Goal: Task Accomplishment & Management: Complete application form

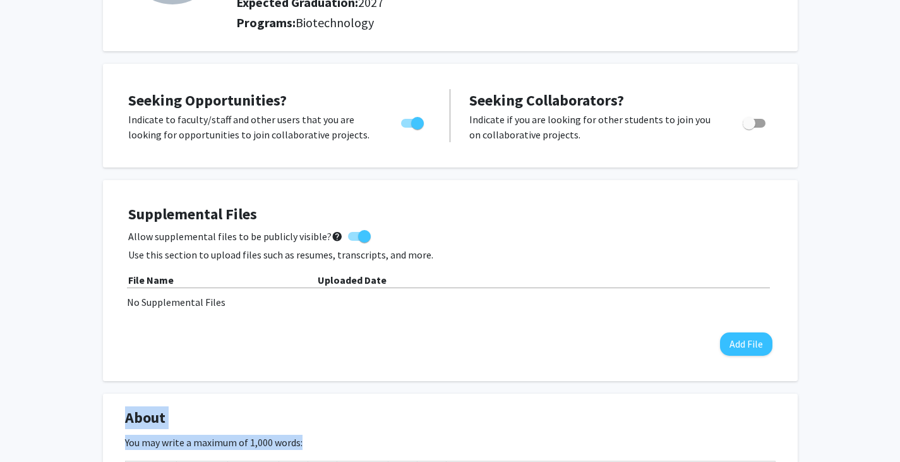
scroll to position [253, 0]
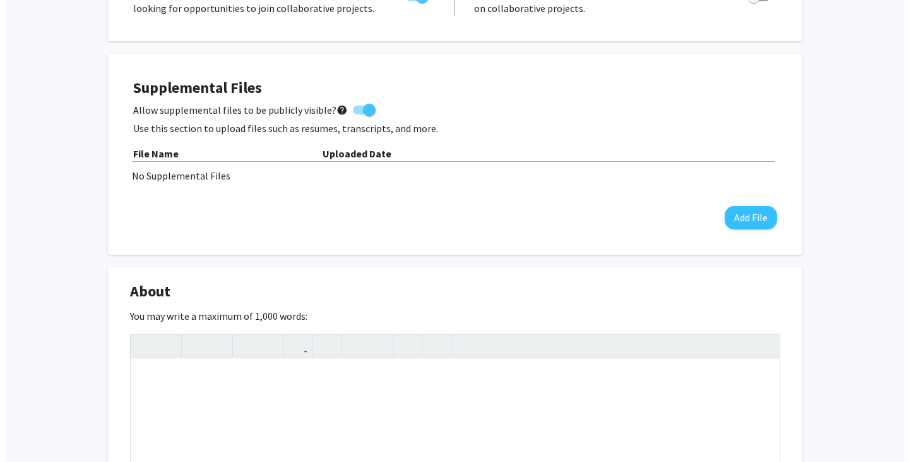
scroll to position [316, 0]
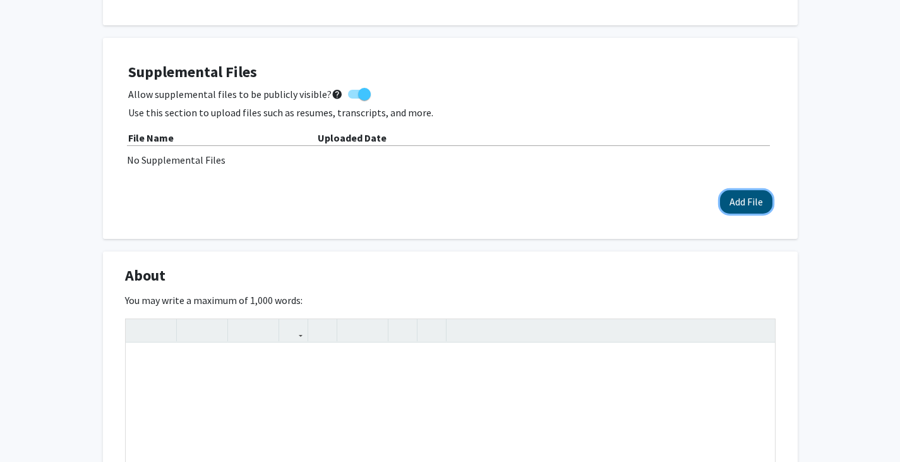
click at [743, 201] on button "Add File" at bounding box center [746, 201] width 52 height 23
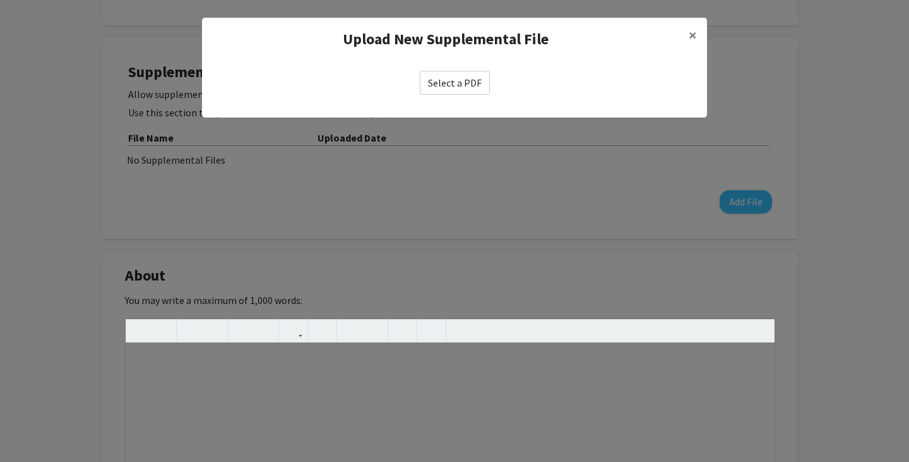
click at [471, 83] on label "Select a PDF" at bounding box center [455, 83] width 70 height 24
click at [0, 0] on input "Select a PDF" at bounding box center [0, 0] width 0 height 0
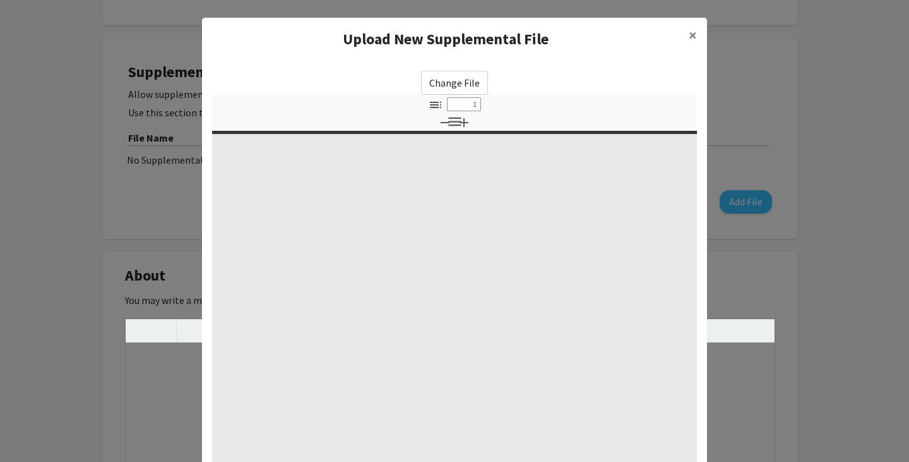
select select "custom"
type input "0"
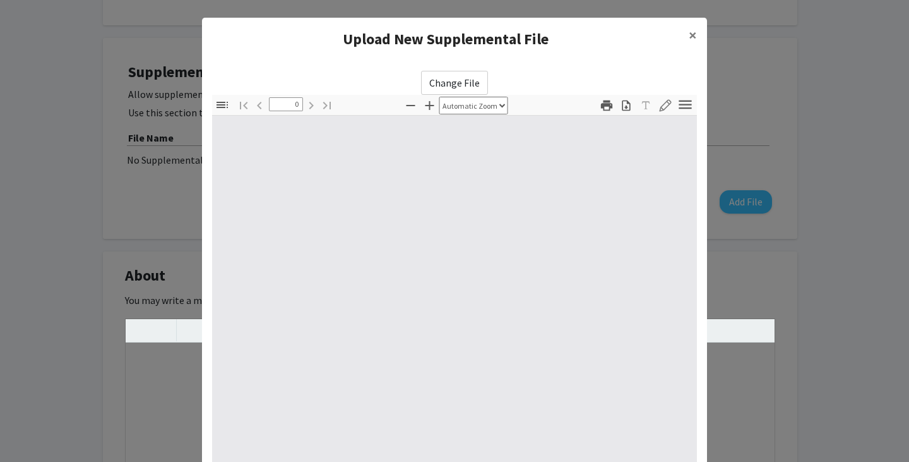
select select "custom"
type input "1"
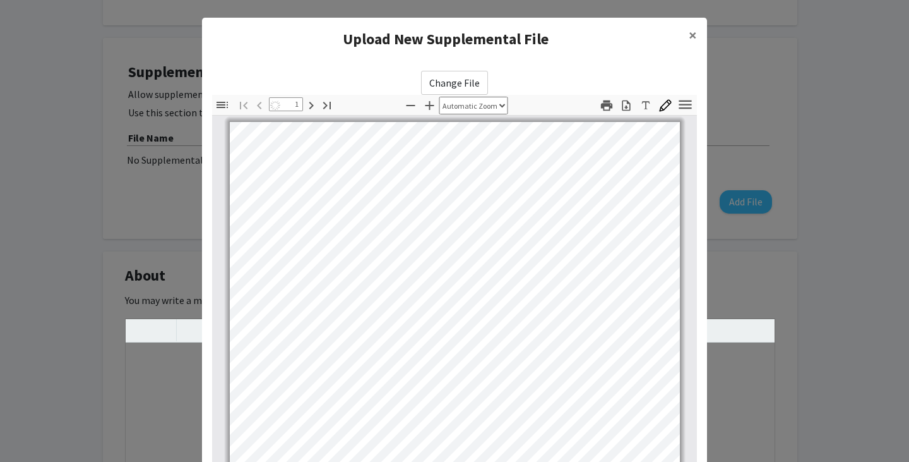
select select "auto"
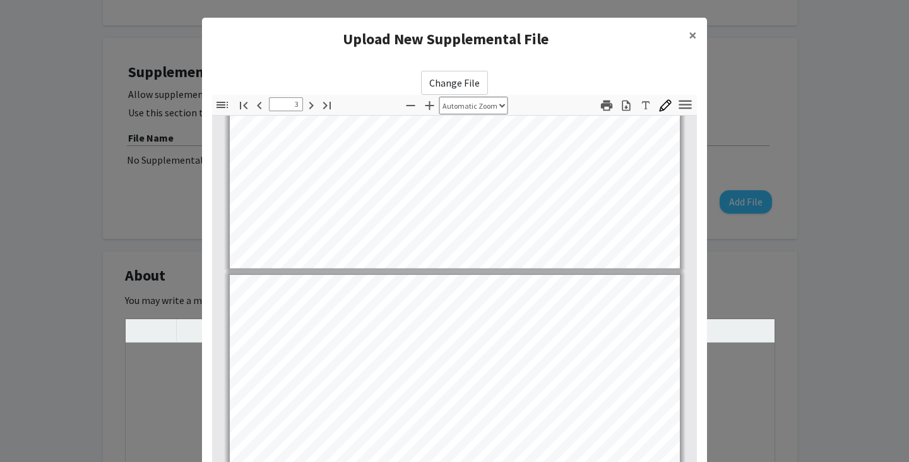
type input "4"
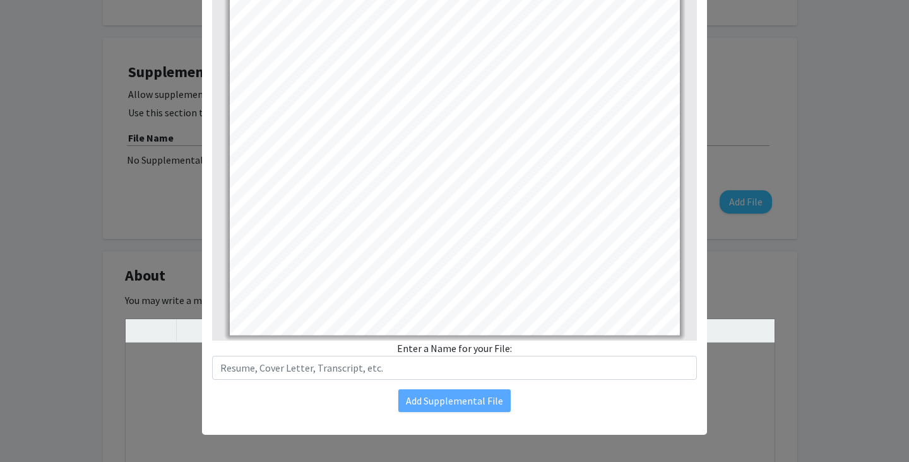
scroll to position [136, 0]
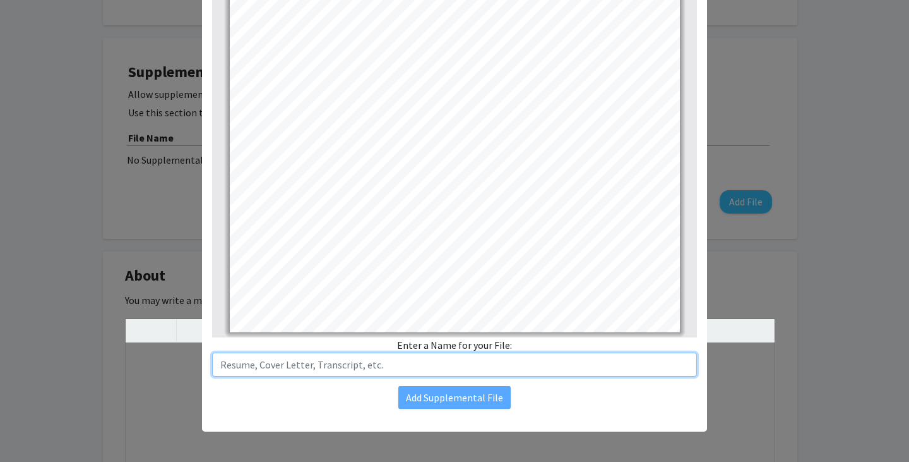
click at [292, 359] on input "text" at bounding box center [454, 364] width 485 height 24
type input "Resume"
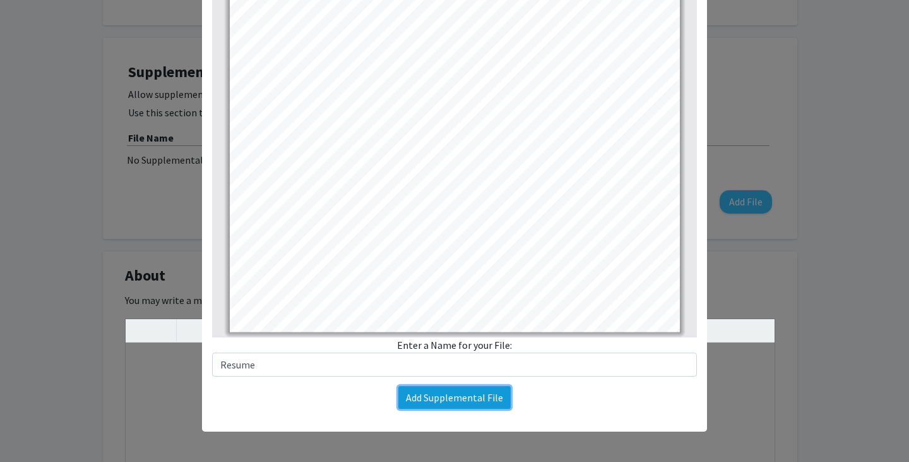
click at [433, 401] on button "Add Supplemental File" at bounding box center [455, 397] width 112 height 23
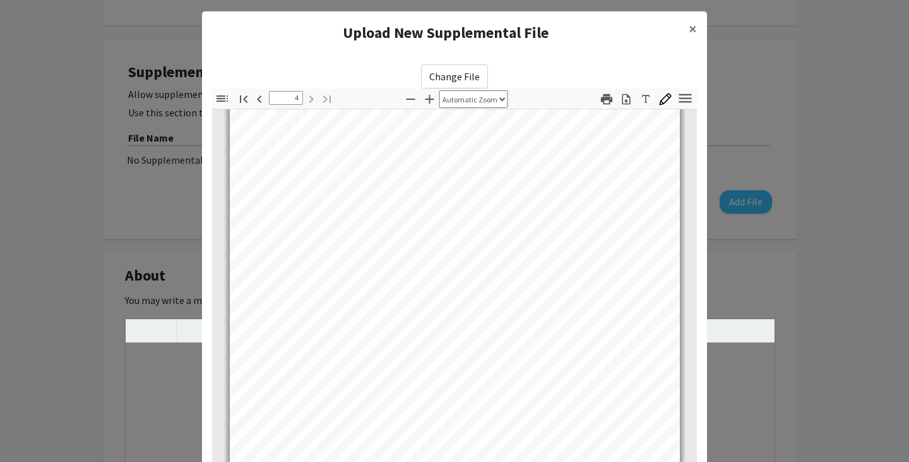
scroll to position [0, 0]
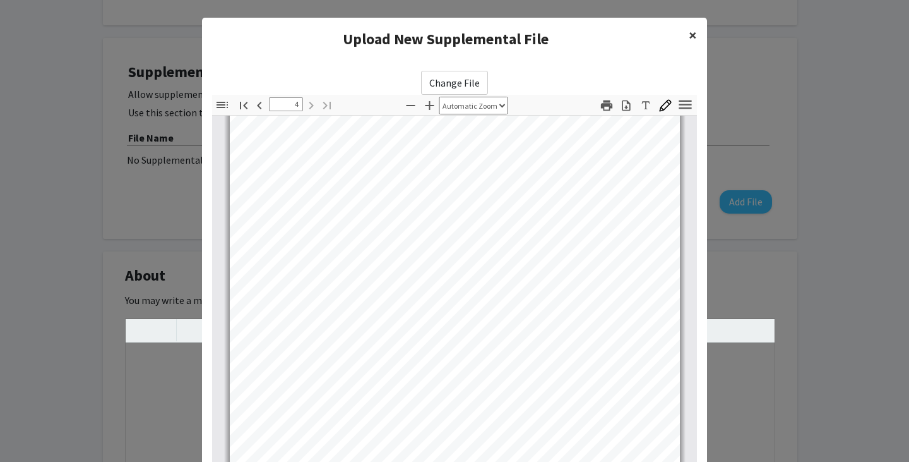
click at [690, 38] on span "×" at bounding box center [693, 35] width 8 height 20
click at [689, 32] on span "×" at bounding box center [693, 35] width 8 height 20
click at [745, 80] on modal-container "Upload New Supplemental File × Change File Thumbnails Document Outline Attachme…" at bounding box center [454, 231] width 909 height 462
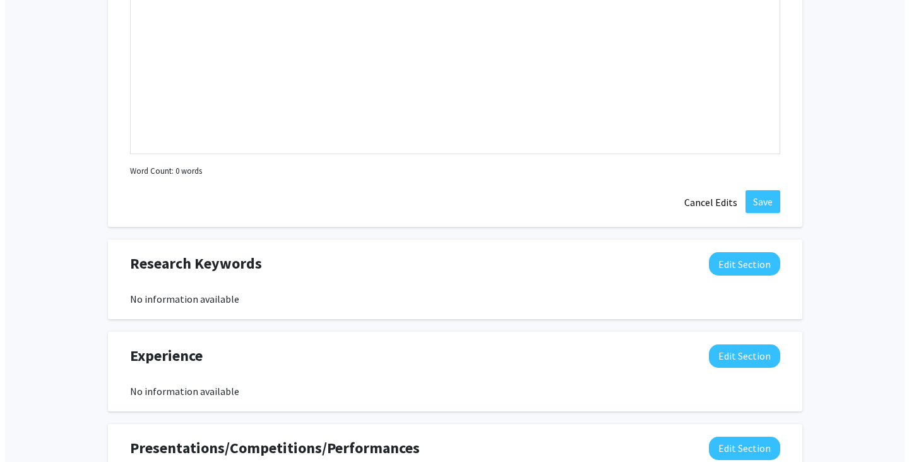
scroll to position [316, 0]
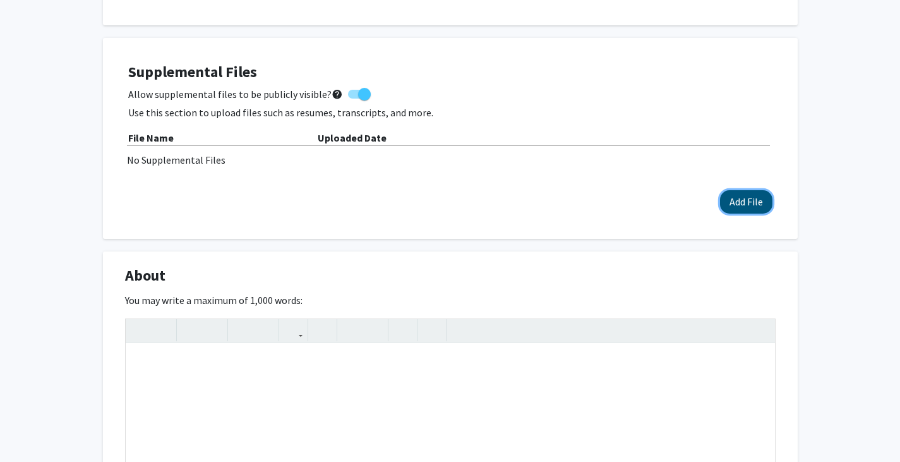
click at [759, 196] on button "Add File" at bounding box center [746, 201] width 52 height 23
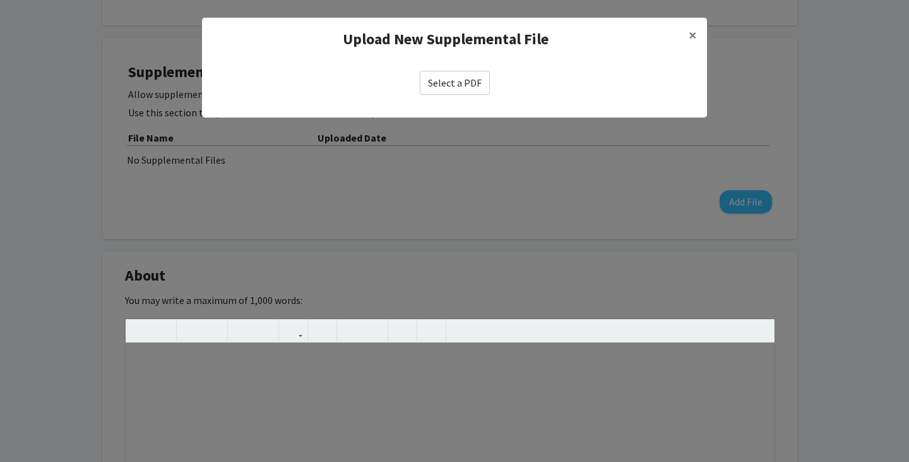
click at [447, 82] on label "Select a PDF" at bounding box center [455, 83] width 70 height 24
click at [0, 0] on input "Select a PDF" at bounding box center [0, 0] width 0 height 0
select select "custom"
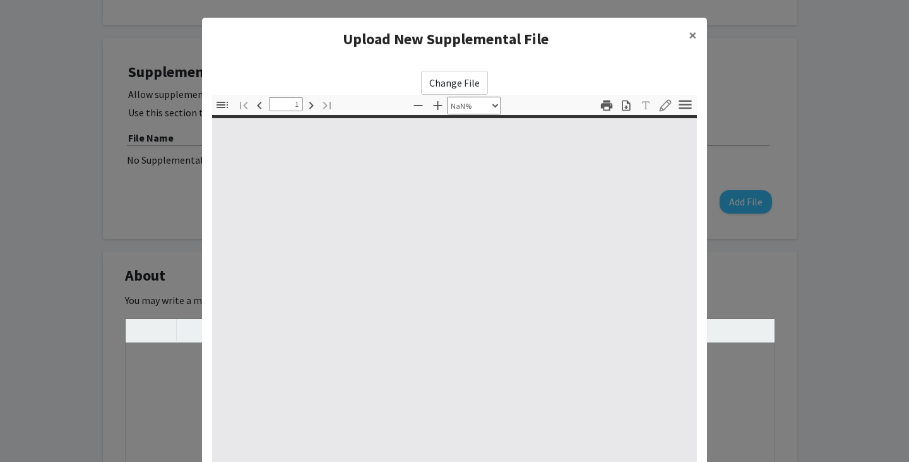
type input "0"
select select "custom"
type input "1"
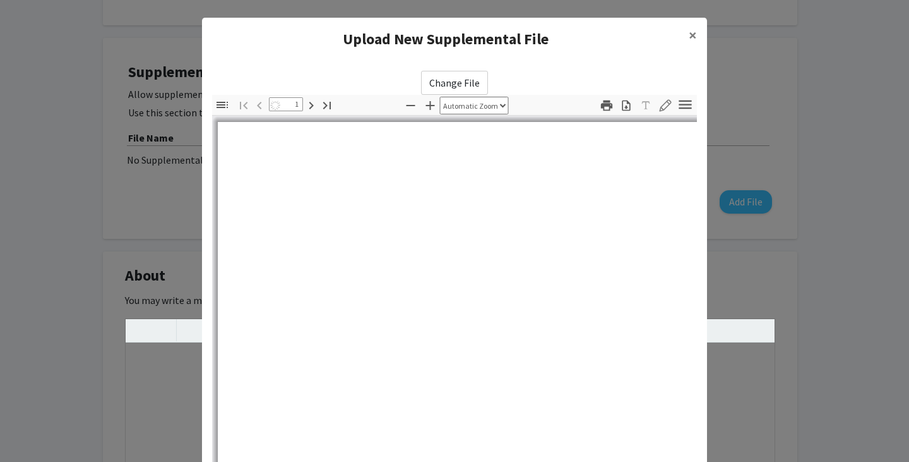
select select "auto"
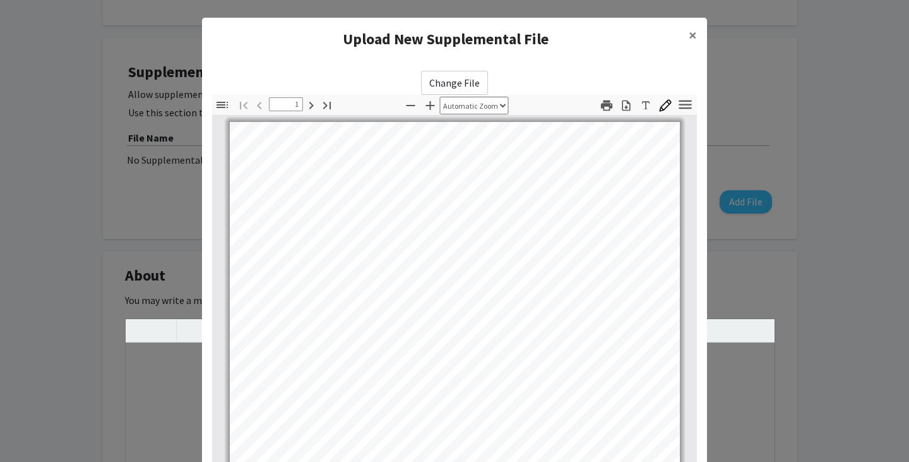
scroll to position [0, 0]
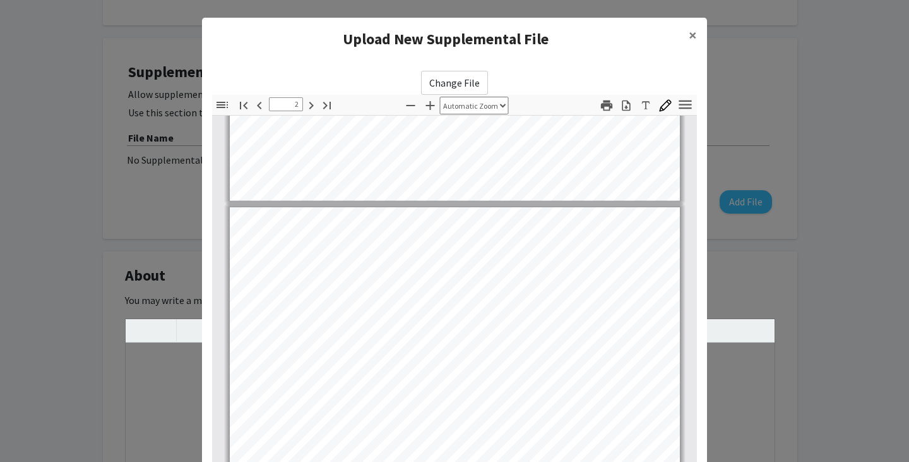
type input "3"
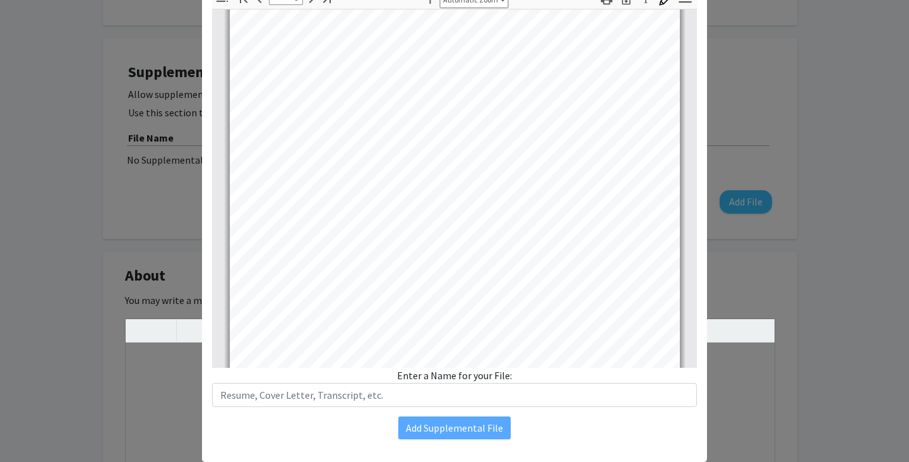
scroll to position [136, 0]
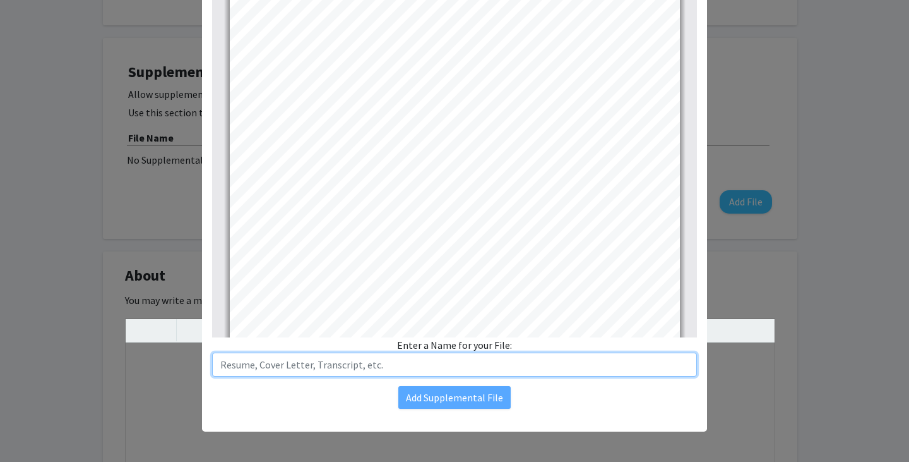
click at [347, 364] on input "text" at bounding box center [454, 364] width 485 height 24
click at [335, 373] on input "text" at bounding box center [454, 364] width 485 height 24
type input "Resume"
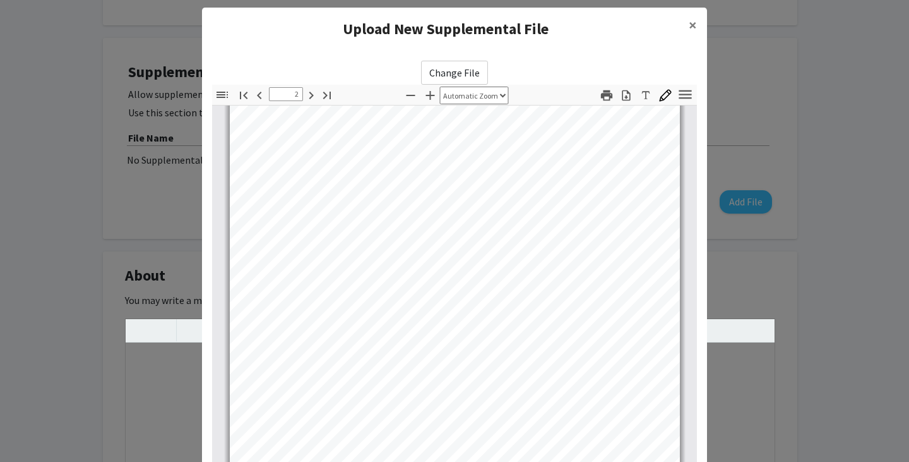
type input "1"
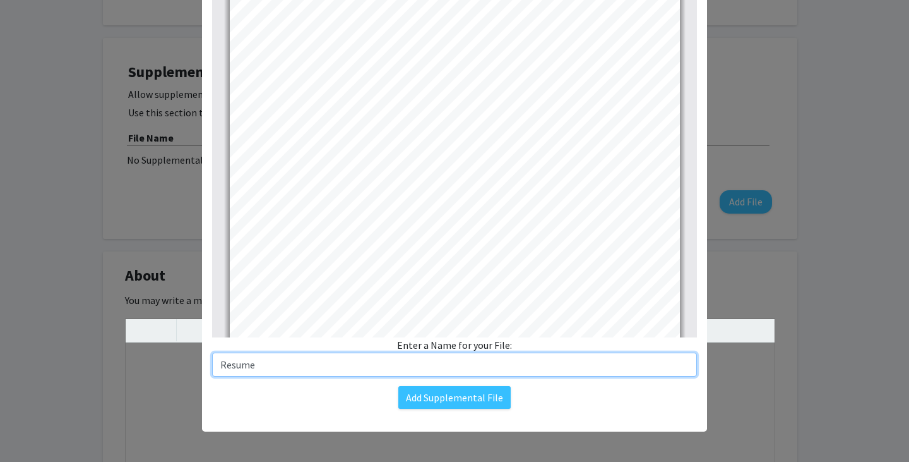
scroll to position [63, 0]
drag, startPoint x: 213, startPoint y: 361, endPoint x: 252, endPoint y: 357, distance: 39.4
click at [213, 361] on input "Resume" at bounding box center [454, 364] width 485 height 24
type input "Daizy Doctor Resume"
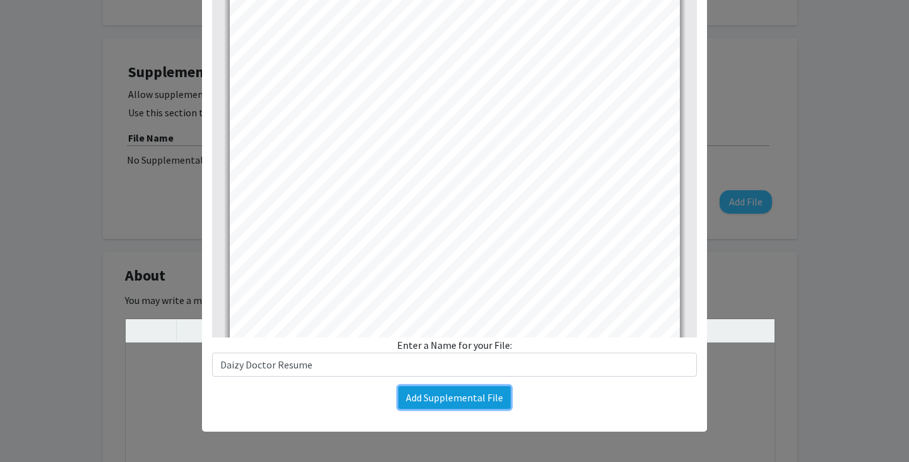
click at [496, 395] on button "Add Supplemental File" at bounding box center [455, 397] width 112 height 23
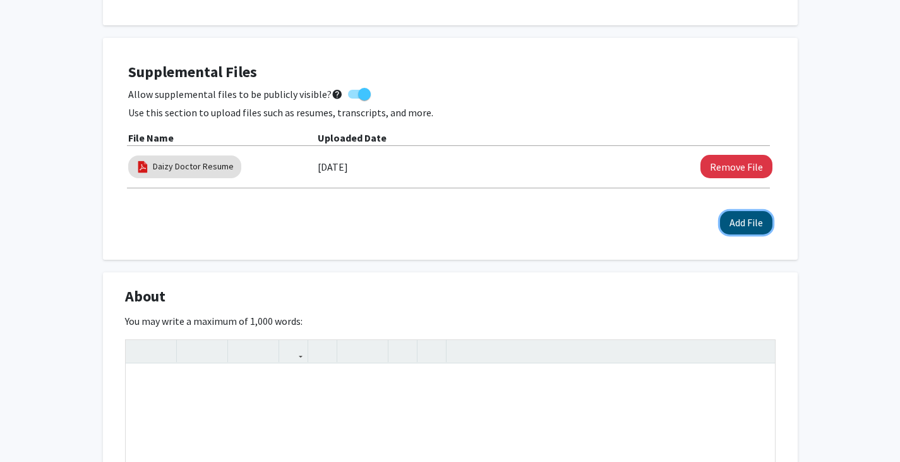
click at [740, 224] on button "Add File" at bounding box center [746, 222] width 52 height 23
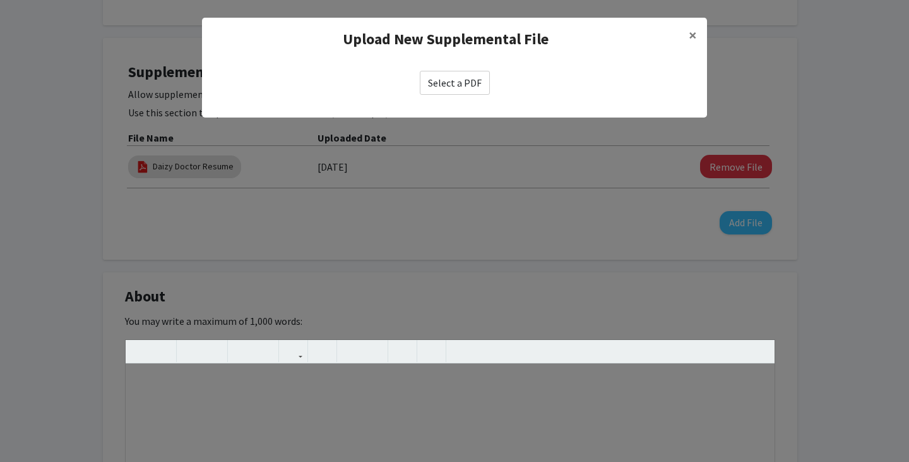
click at [467, 87] on label "Select a PDF" at bounding box center [455, 83] width 70 height 24
click at [0, 0] on input "Select a PDF" at bounding box center [0, 0] width 0 height 0
select select "custom"
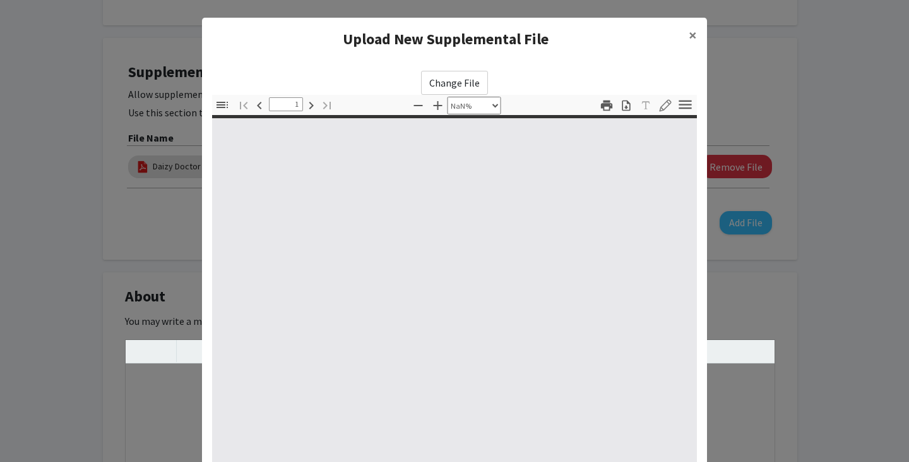
type input "0"
select select "custom"
type input "1"
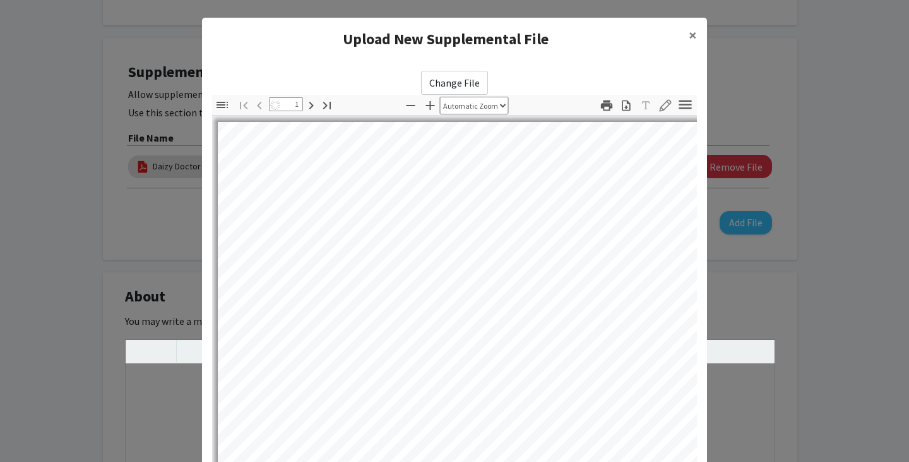
select select "auto"
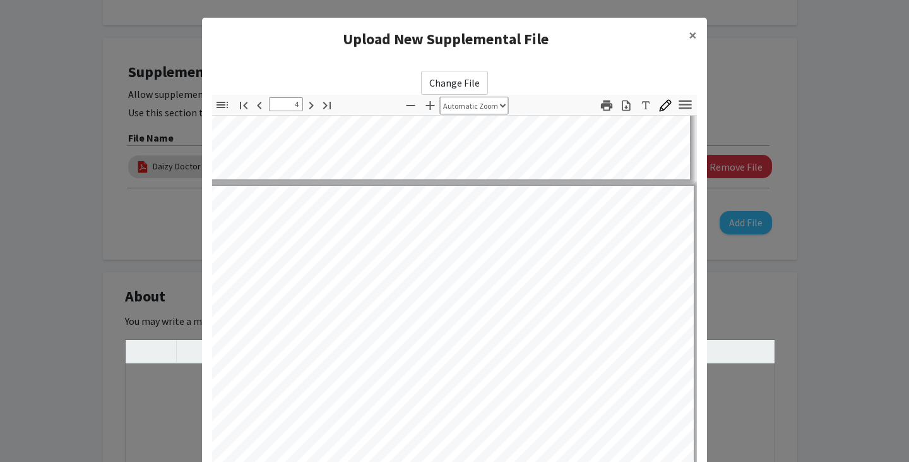
scroll to position [1015, 11]
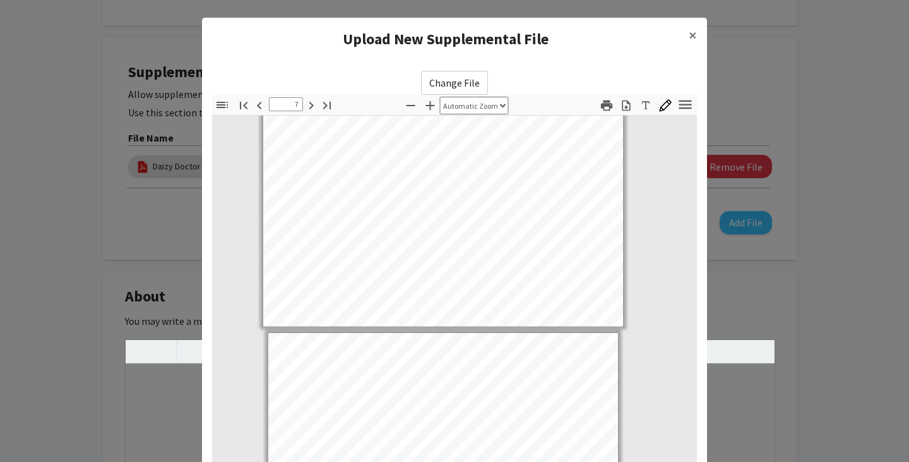
type input "1"
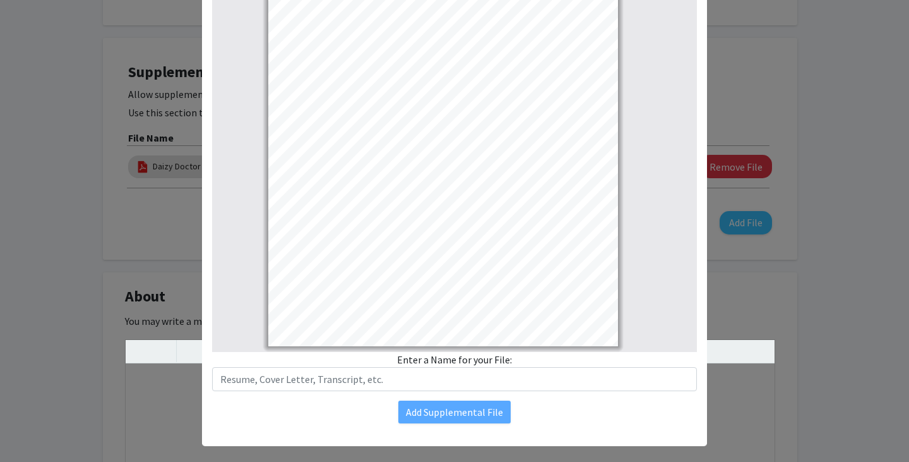
scroll to position [136, 0]
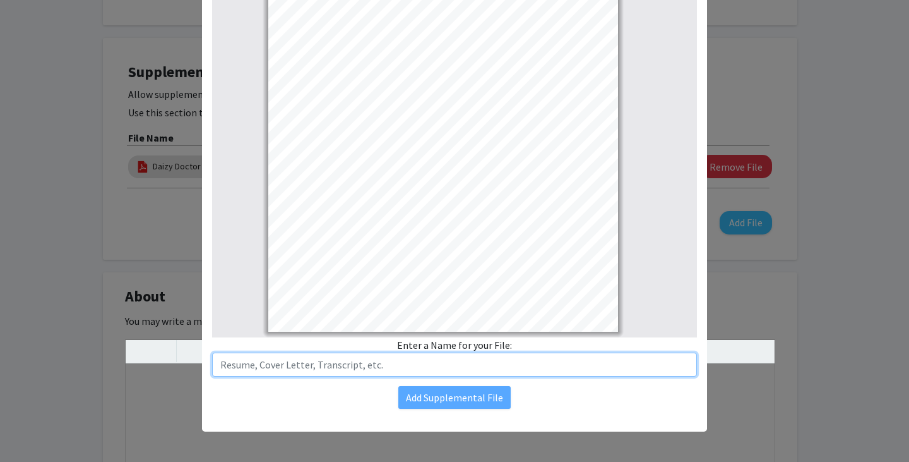
click at [378, 367] on input "text" at bounding box center [454, 364] width 485 height 24
click at [272, 371] on input "Daizy Doctor Transcripts" at bounding box center [454, 364] width 485 height 24
click at [327, 369] on input "Daizy Doctor Transcripts" at bounding box center [454, 364] width 485 height 24
click at [316, 367] on input "Daizy Doctor Transcripts (BS in Biotechnology, Chemistry, Zoology)" at bounding box center [454, 364] width 485 height 24
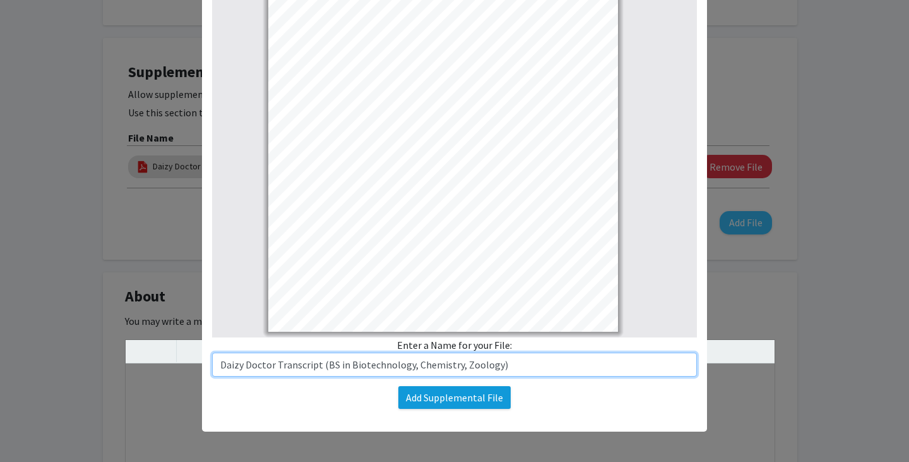
type input "Daizy Doctor Transcript (BS in Biotechnology, Chemistry, Zoology)"
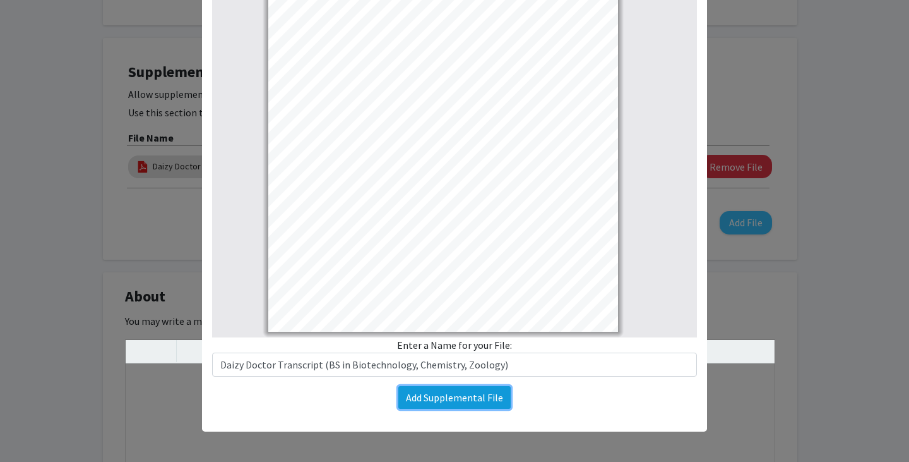
click at [436, 394] on button "Add Supplemental File" at bounding box center [455, 397] width 112 height 23
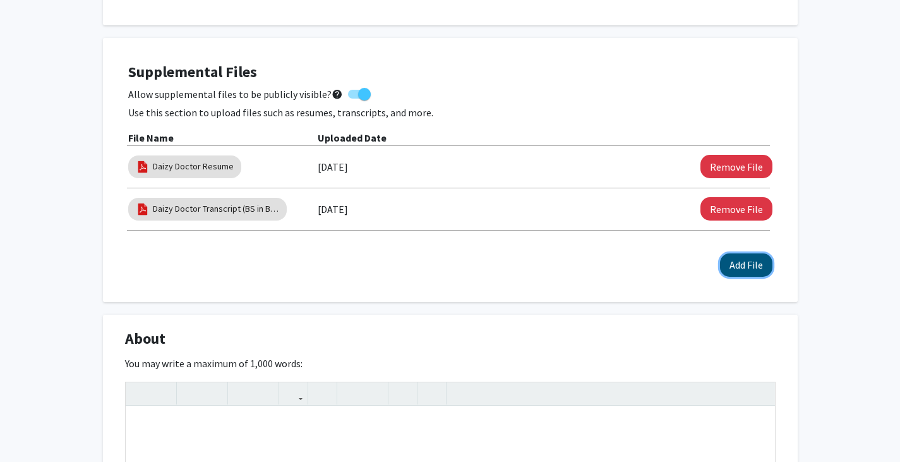
click at [755, 264] on button "Add File" at bounding box center [746, 264] width 52 height 23
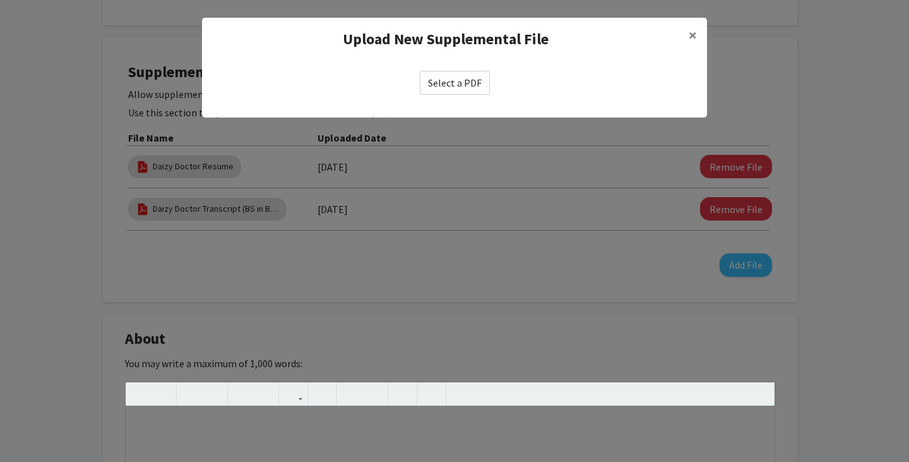
click at [459, 88] on label "Select a PDF" at bounding box center [455, 83] width 70 height 24
click at [0, 0] on input "Select a PDF" at bounding box center [0, 0] width 0 height 0
select select "custom"
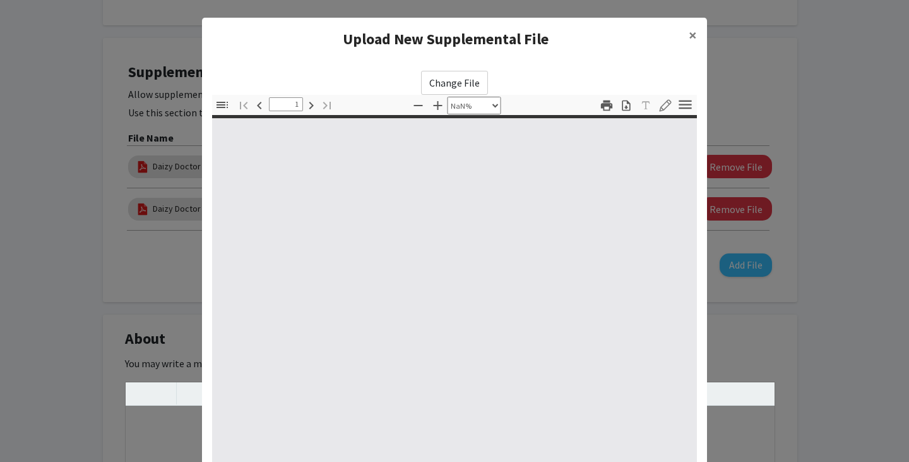
type input "0"
select select "custom"
type input "1"
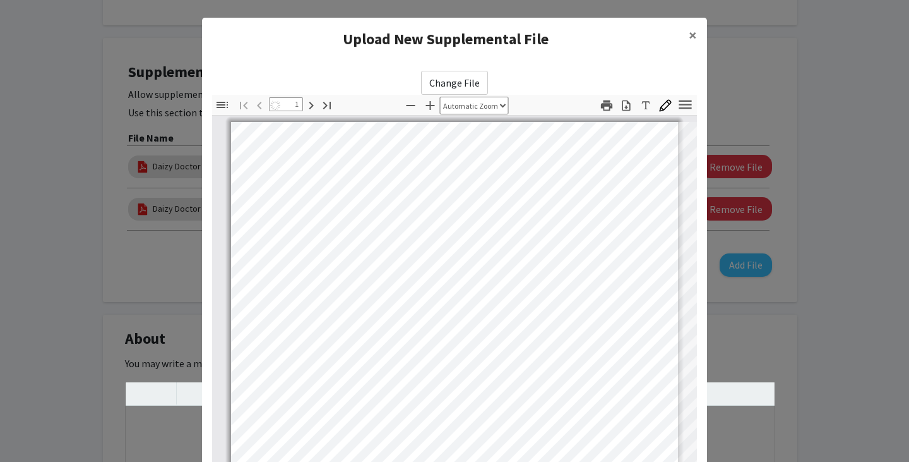
select select "auto"
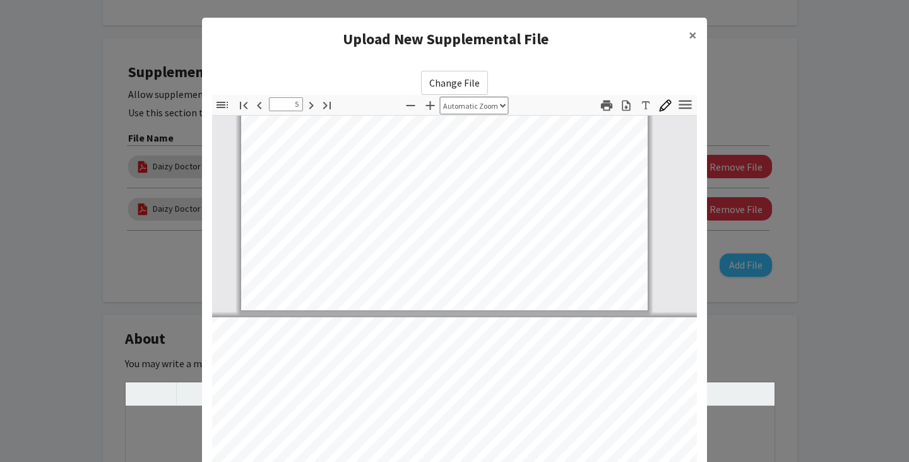
scroll to position [2976, 10]
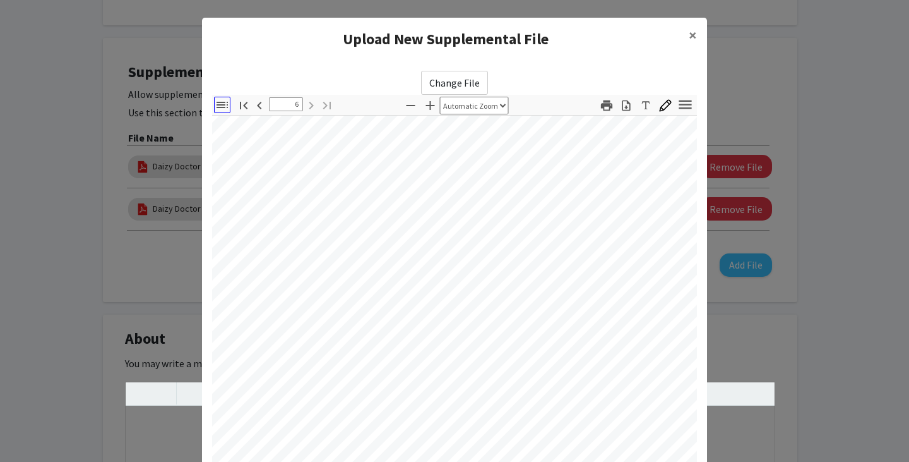
click at [216, 106] on icon "button" at bounding box center [222, 104] width 15 height 15
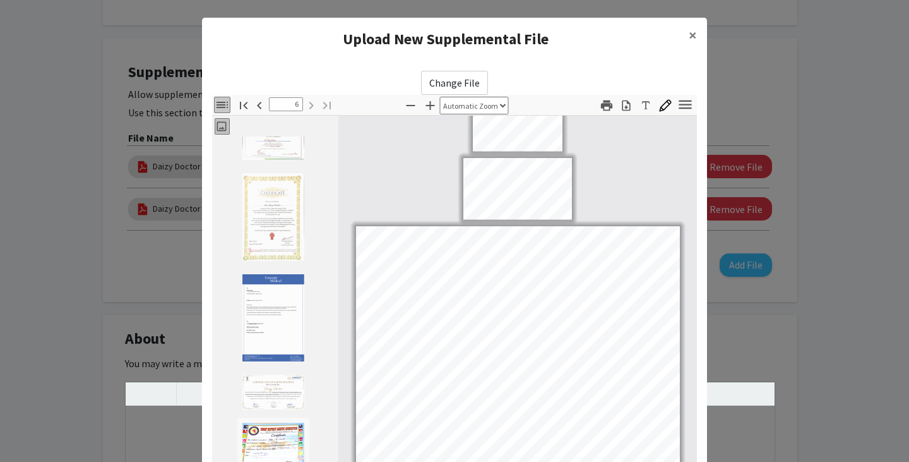
scroll to position [136, 0]
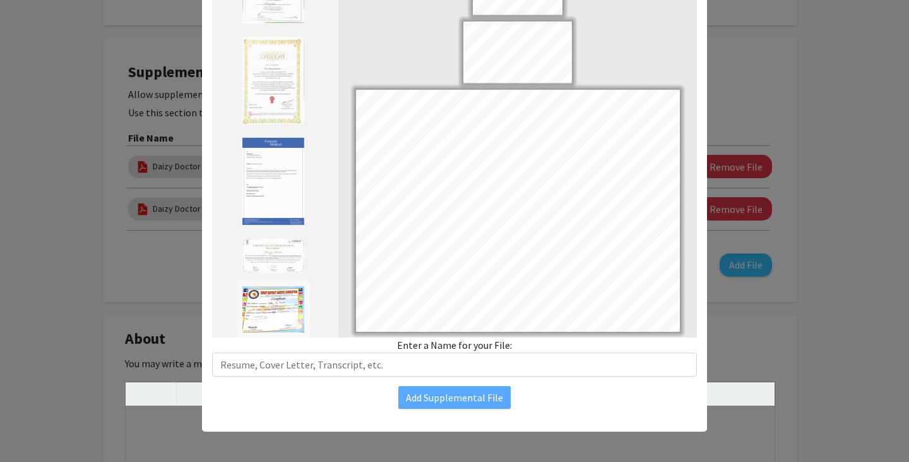
click at [274, 301] on img "Thumbnail of Page 6" at bounding box center [273, 308] width 63 height 47
type input "5"
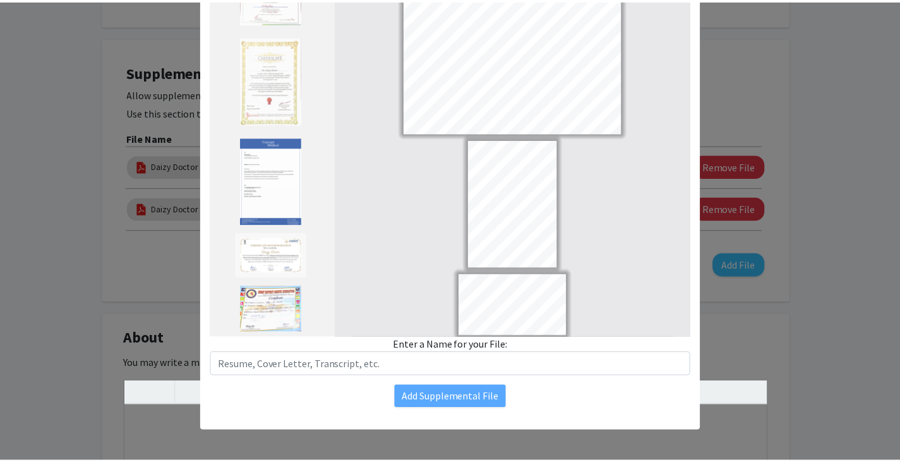
scroll to position [705, 0]
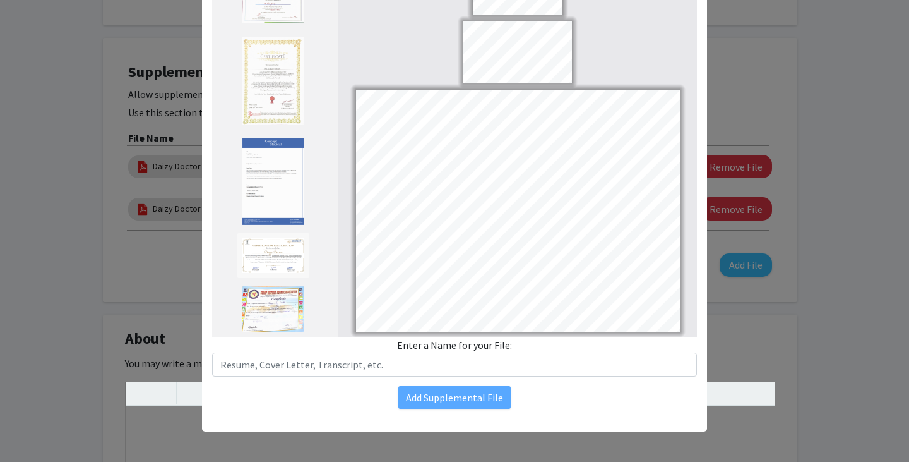
click at [832, 258] on modal-container "Upload New Supplemental File × Change File Thumbnails Document Outline Attachme…" at bounding box center [454, 231] width 909 height 462
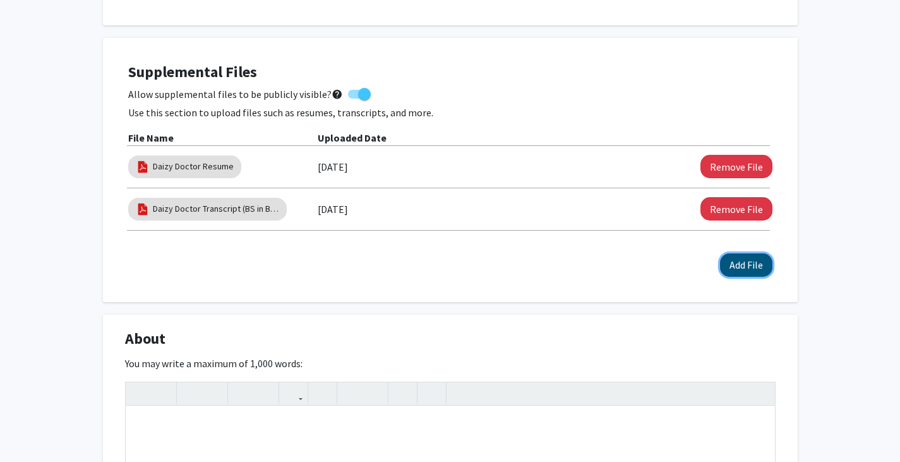
click at [757, 262] on button "Add File" at bounding box center [746, 264] width 52 height 23
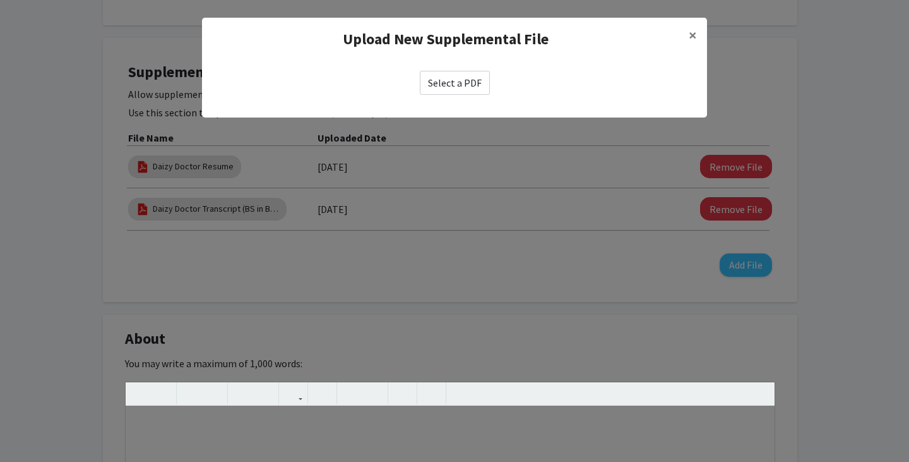
click at [460, 84] on label "Select a PDF" at bounding box center [455, 83] width 70 height 24
click at [0, 0] on input "Select a PDF" at bounding box center [0, 0] width 0 height 0
click at [693, 36] on span "×" at bounding box center [693, 35] width 8 height 20
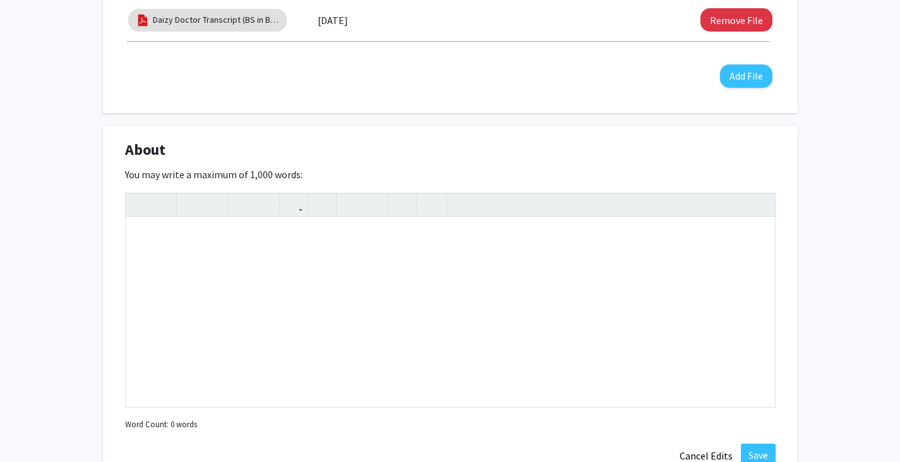
scroll to position [505, 0]
drag, startPoint x: 127, startPoint y: 150, endPoint x: 164, endPoint y: 148, distance: 37.3
click at [164, 148] on span "About" at bounding box center [145, 149] width 40 height 23
copy span "About"
click at [332, 158] on div "About Edit Section" at bounding box center [450, 152] width 669 height 29
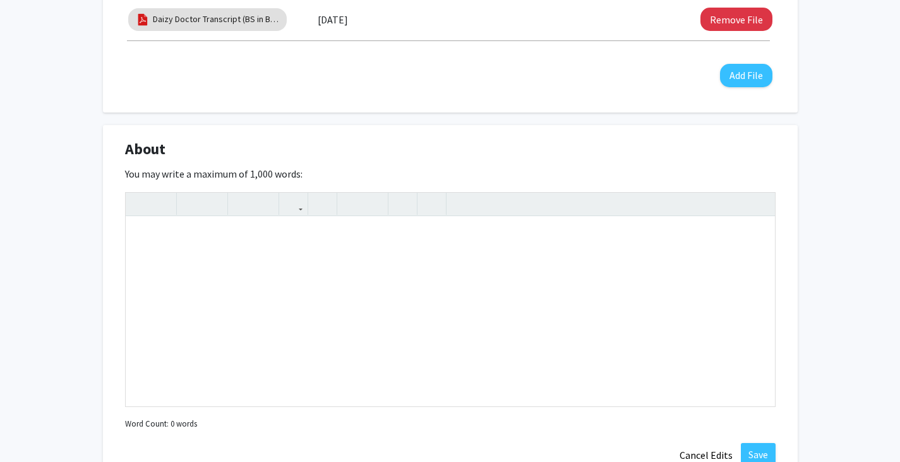
drag, startPoint x: 126, startPoint y: 148, endPoint x: 347, endPoint y: 179, distance: 223.2
click at [347, 179] on div "About Edit Section You may write a maximum of 1,000 words: Insert link Remove l…" at bounding box center [450, 302] width 695 height 355
copy div "About Edit Section You may write a maximum of 1,000 words:"
click at [347, 181] on div "You may write a maximum of 1,000 words: Insert link Remove link Word Count: 0 w…" at bounding box center [450, 299] width 651 height 267
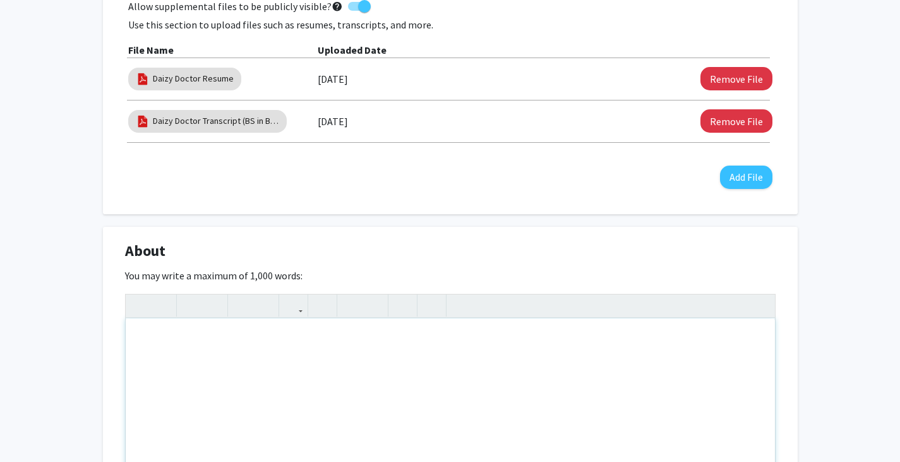
scroll to position [442, 0]
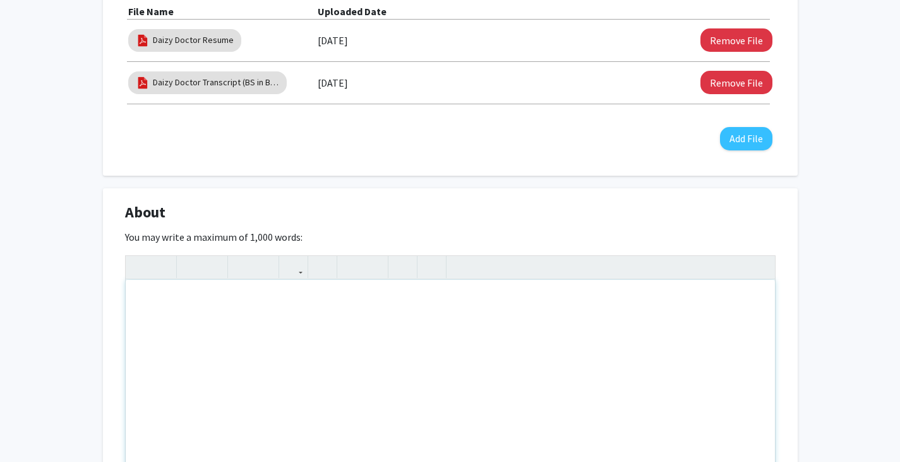
click at [244, 299] on div "Note to users with screen readers: Please deactivate our accessibility plugin f…" at bounding box center [450, 374] width 649 height 189
paste div "Note to users with screen readers: Please deactivate our accessibility plugin f…"
type textarea "<p>Hi, I’m Daizy Doctor from [GEOGRAPHIC_DATA], [GEOGRAPHIC_DATA]. I’ve always …"
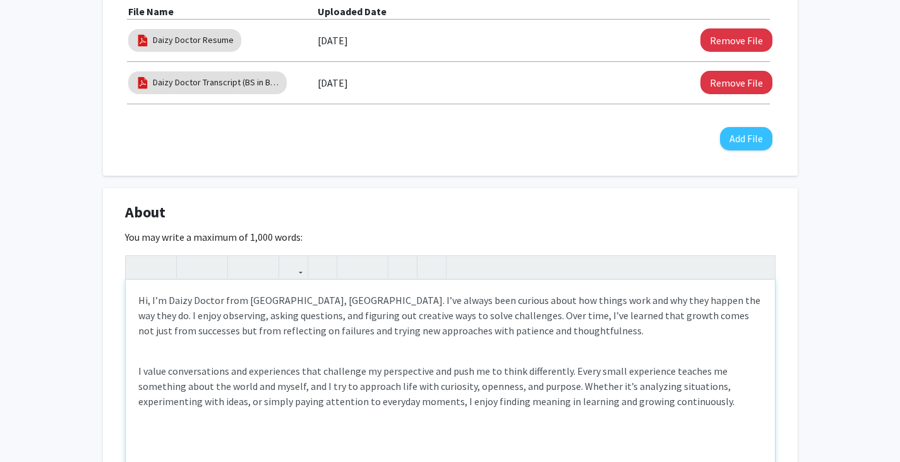
click at [138, 371] on div "Hi, I’m Daizy Doctor from [GEOGRAPHIC_DATA], [GEOGRAPHIC_DATA]. I’ve always bee…" at bounding box center [450, 374] width 649 height 189
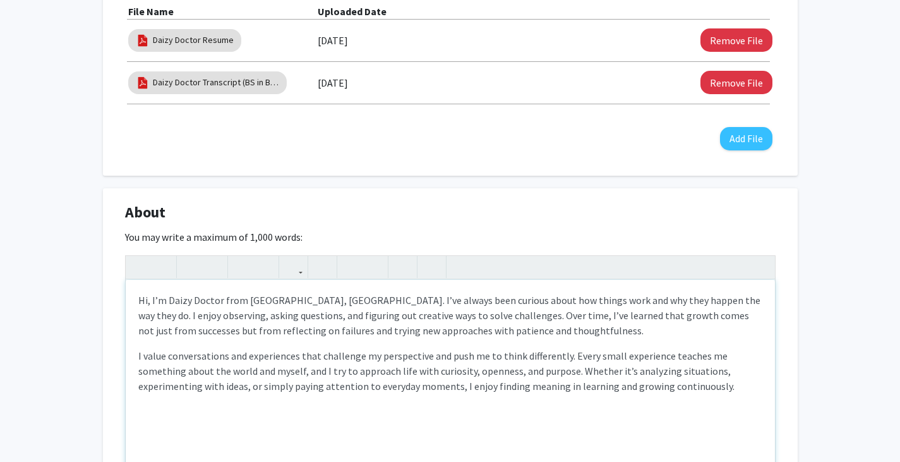
type textarea "<p>Hi, I’m Daizy Doctor from [GEOGRAPHIC_DATA], [GEOGRAPHIC_DATA]. I’ve always …"
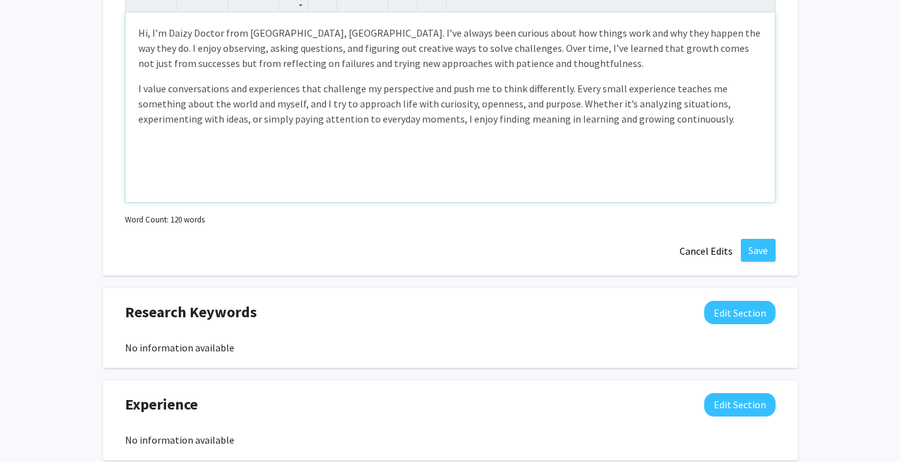
scroll to position [695, 0]
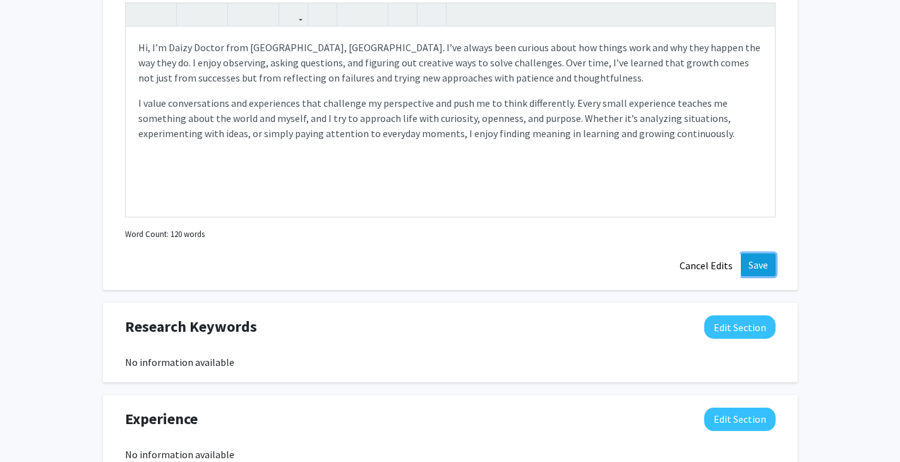
click at [764, 267] on button "Save" at bounding box center [758, 264] width 35 height 23
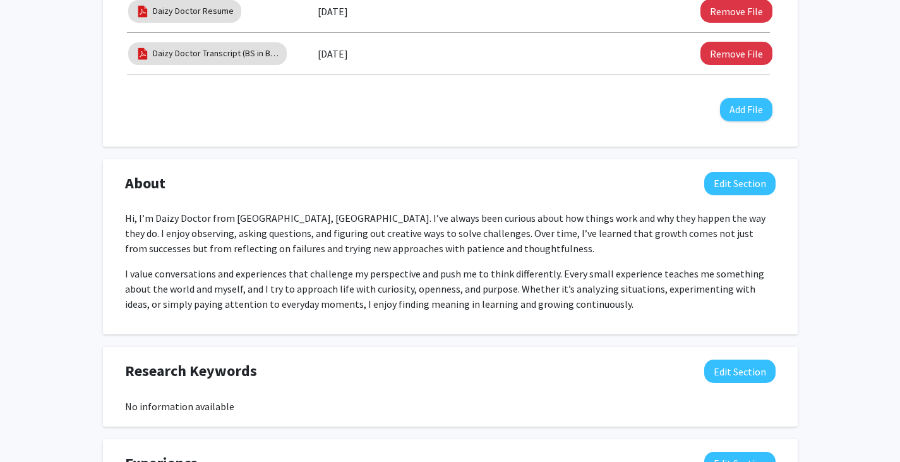
scroll to position [627, 0]
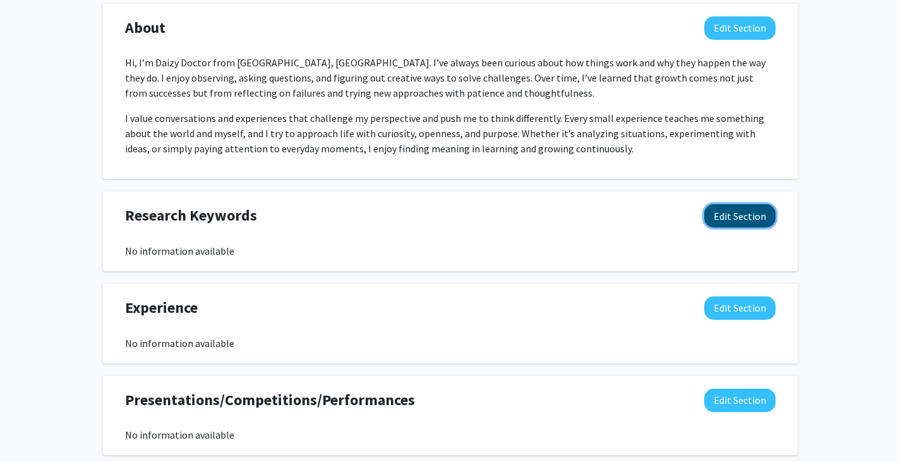
click at [747, 216] on button "Edit Section" at bounding box center [739, 215] width 71 height 23
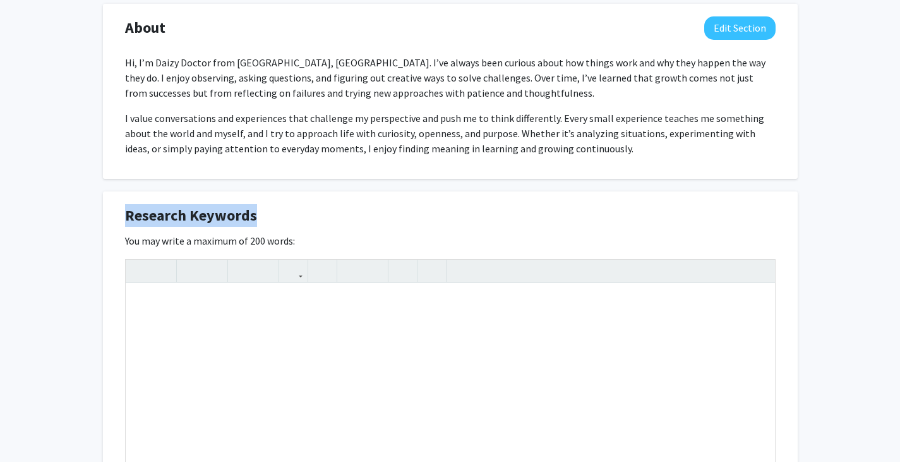
drag, startPoint x: 124, startPoint y: 220, endPoint x: 252, endPoint y: 213, distance: 127.7
click at [252, 213] on span "Research Keywords" at bounding box center [191, 215] width 132 height 23
copy span "Research Keywords"
click at [191, 303] on div "Note to users with screen readers: Please deactivate our accessibility plugin f…" at bounding box center [450, 378] width 649 height 189
paste div "Note to users with screen readers: Please deactivate our accessibility plugin f…"
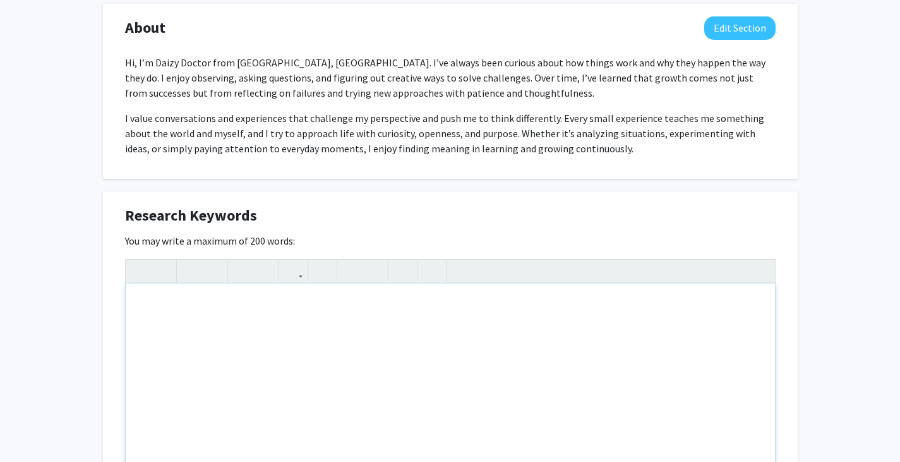
type textarea "<p>Medical Devices</p><br><p>Clinical Trials</p><br><p>Preclinical Studies</p><…"
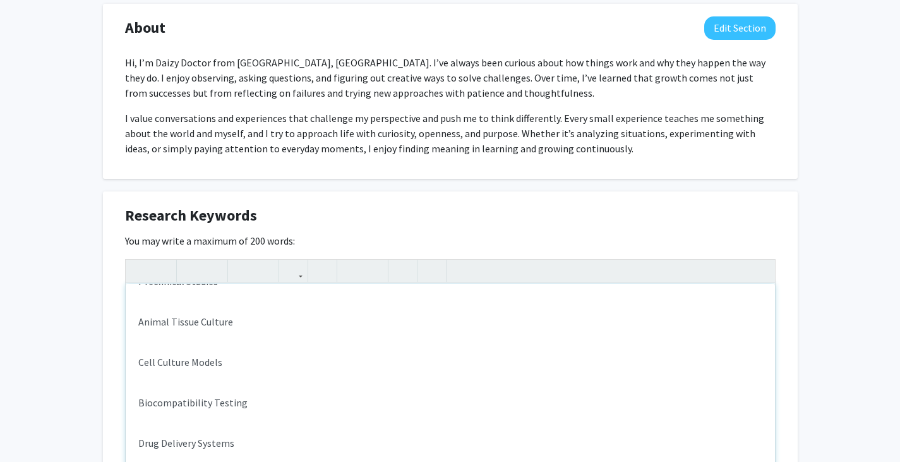
scroll to position [0, 0]
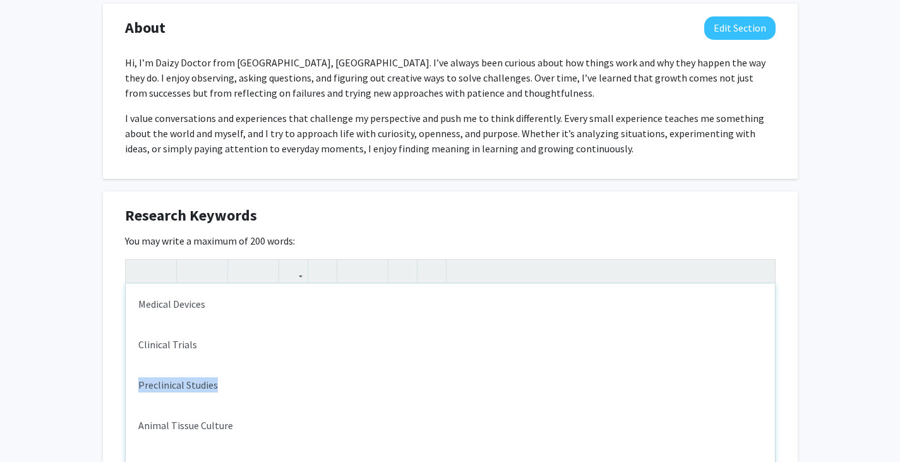
drag, startPoint x: 138, startPoint y: 382, endPoint x: 220, endPoint y: 385, distance: 82.8
click at [220, 385] on div "Medical Devices Clinical Trials Preclinical Studies Animal Tissue Culture Cell …" at bounding box center [450, 378] width 649 height 189
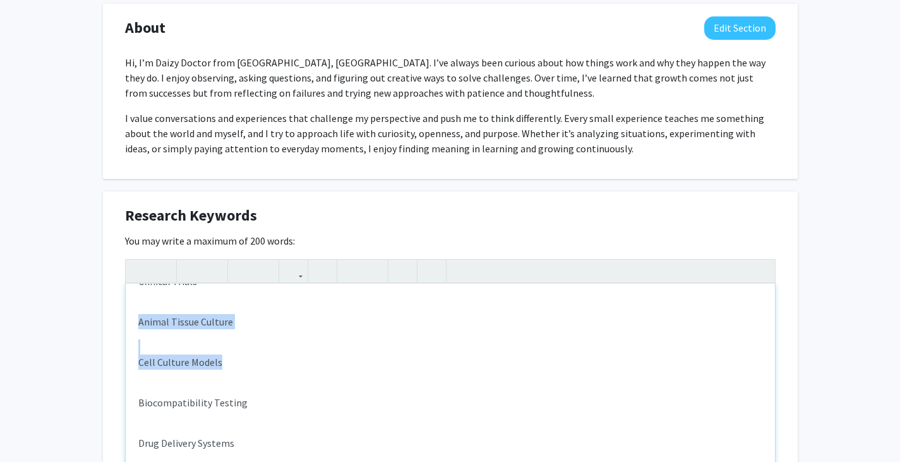
drag, startPoint x: 222, startPoint y: 367, endPoint x: 130, endPoint y: 344, distance: 94.4
click at [130, 344] on div "Medical Devices Clinical Trials Animal Tissue Culture Cell Culture Models Bioco…" at bounding box center [450, 378] width 649 height 189
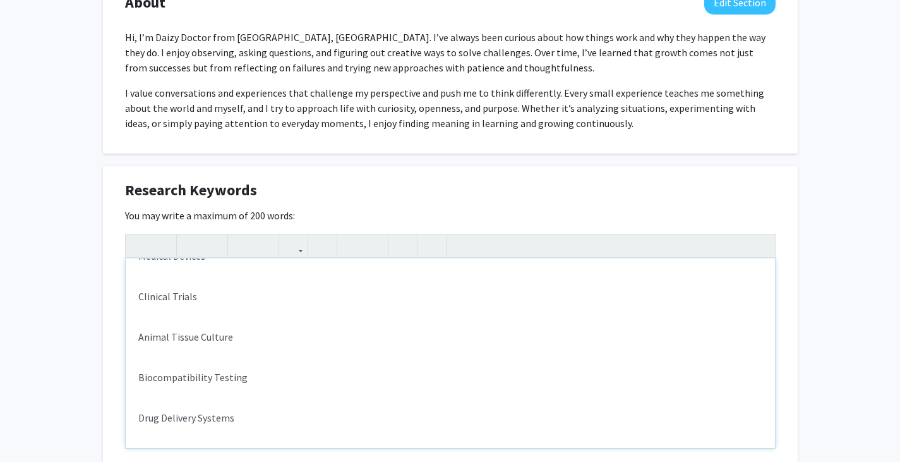
scroll to position [667, 0]
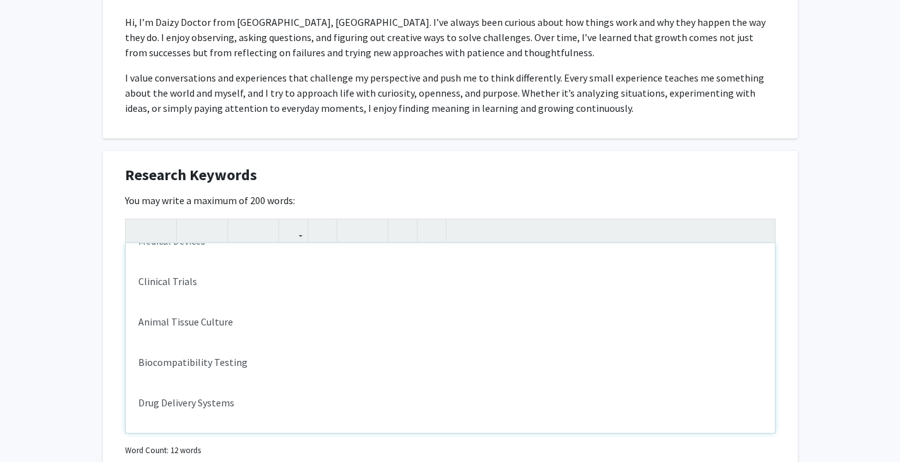
type textarea "<p>Medical Devices</p><br><p>Clinical Trials</p><br><p>Animal Tissue Culture</p…"
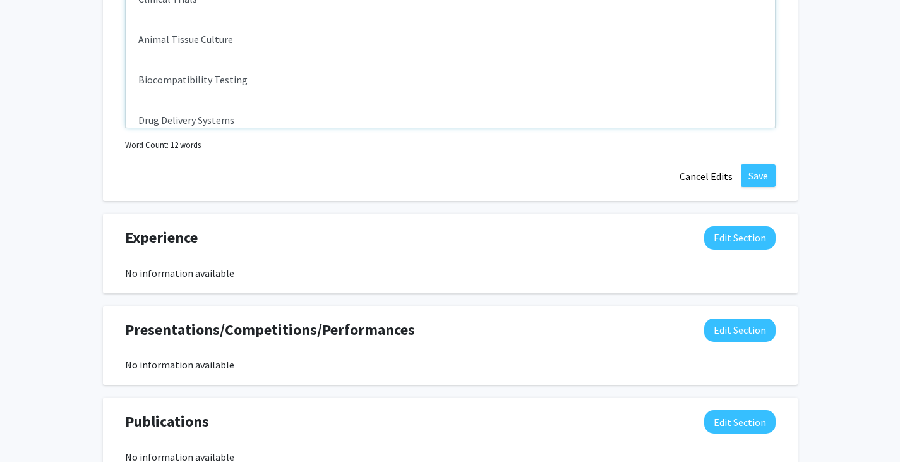
scroll to position [983, 0]
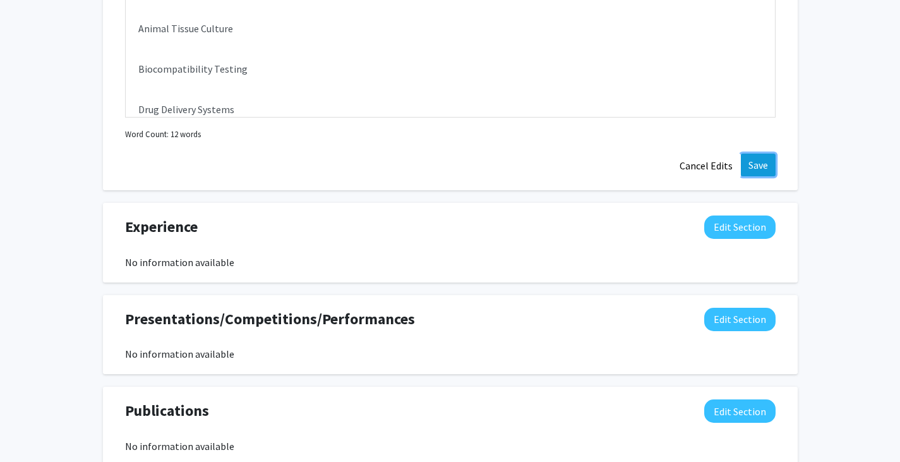
click at [757, 165] on button "Save" at bounding box center [758, 164] width 35 height 23
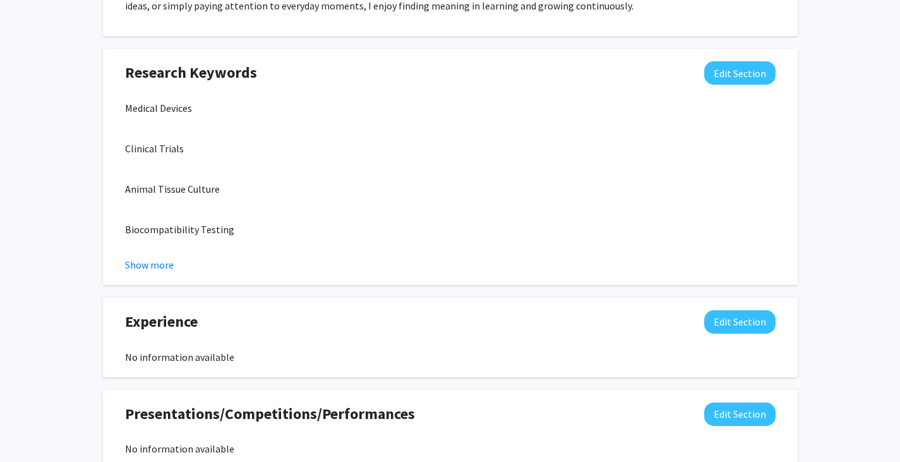
scroll to position [821, 0]
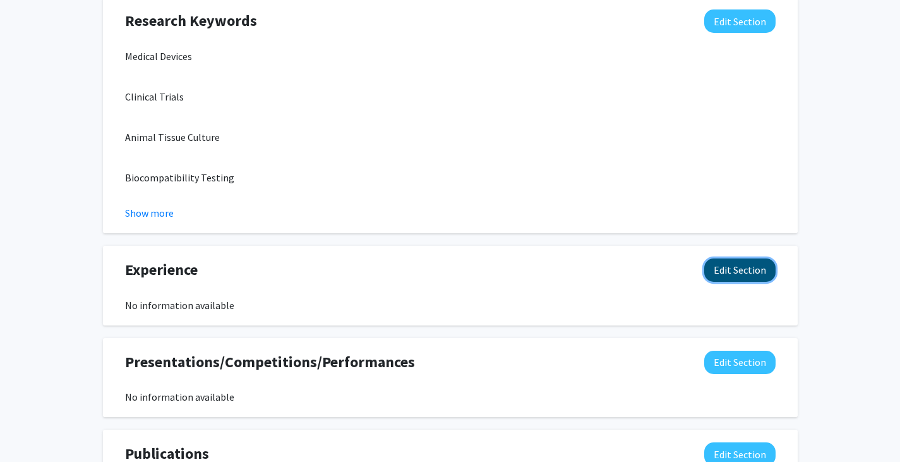
click at [743, 267] on button "Edit Section" at bounding box center [739, 269] width 71 height 23
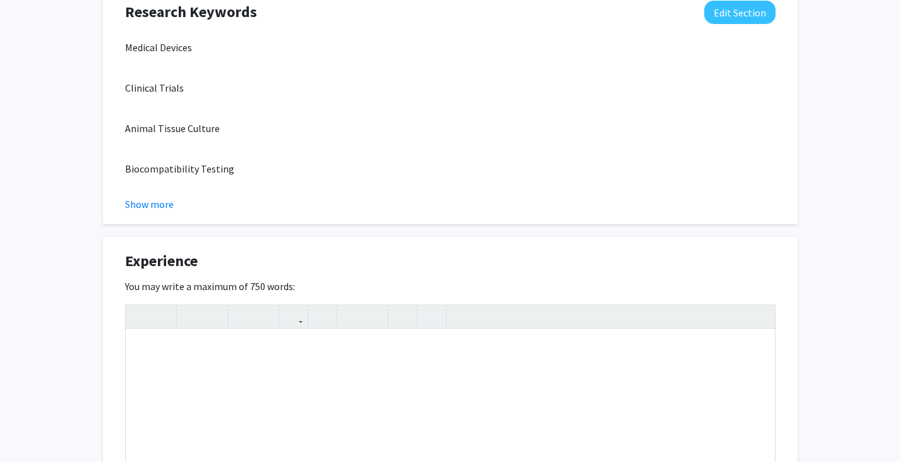
scroll to position [947, 0]
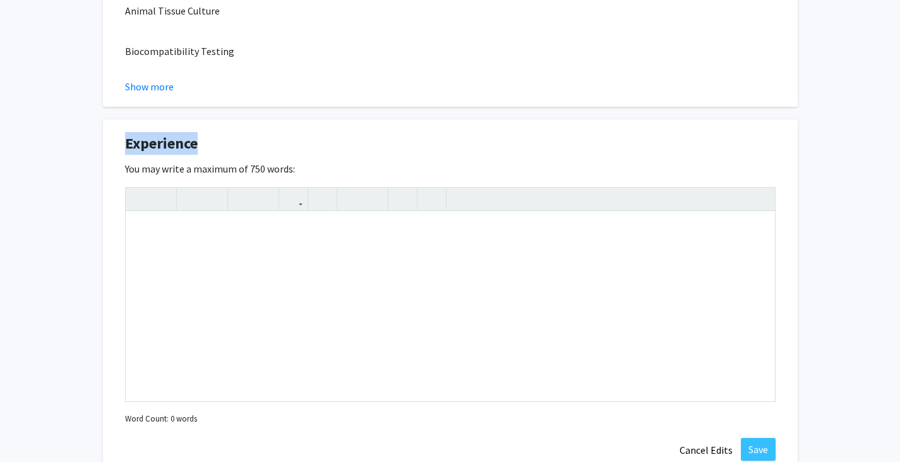
drag, startPoint x: 196, startPoint y: 141, endPoint x: 125, endPoint y: 143, distance: 71.4
click at [125, 143] on span "Experience" at bounding box center [161, 143] width 73 height 23
copy span "Experience"
click at [207, 220] on div "Note to users with screen readers: Please deactivate our accessibility plugin f…" at bounding box center [450, 306] width 649 height 189
paste div "Note to users with screen readers: Please deactivate our accessibility plugin f…"
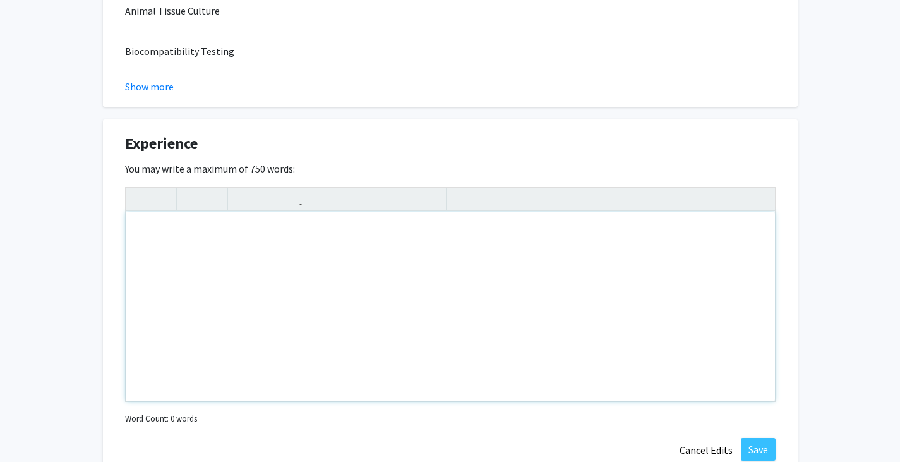
type textarea "<p>Throughout my academic journey as a Bachelor of Science student specializing…"
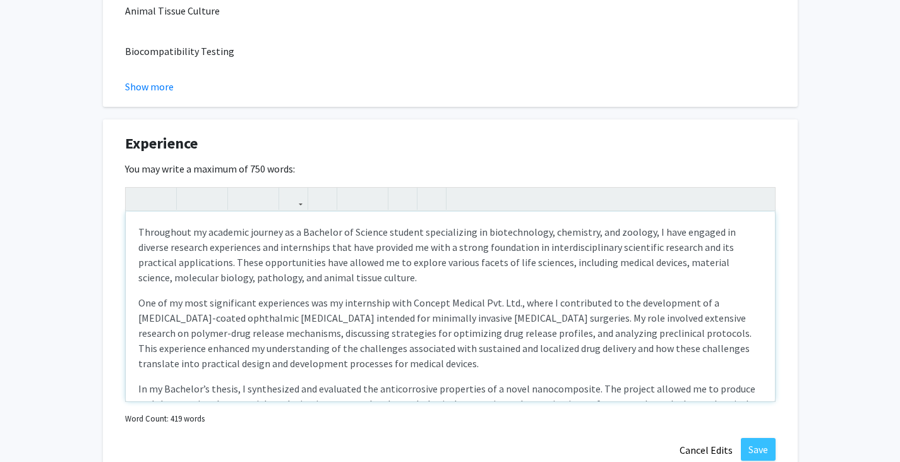
scroll to position [311, 0]
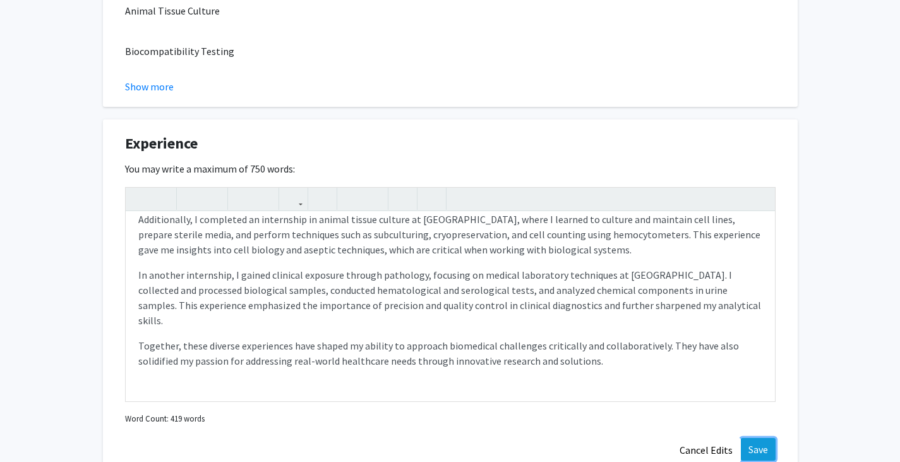
click at [758, 444] on button "Save" at bounding box center [758, 449] width 35 height 23
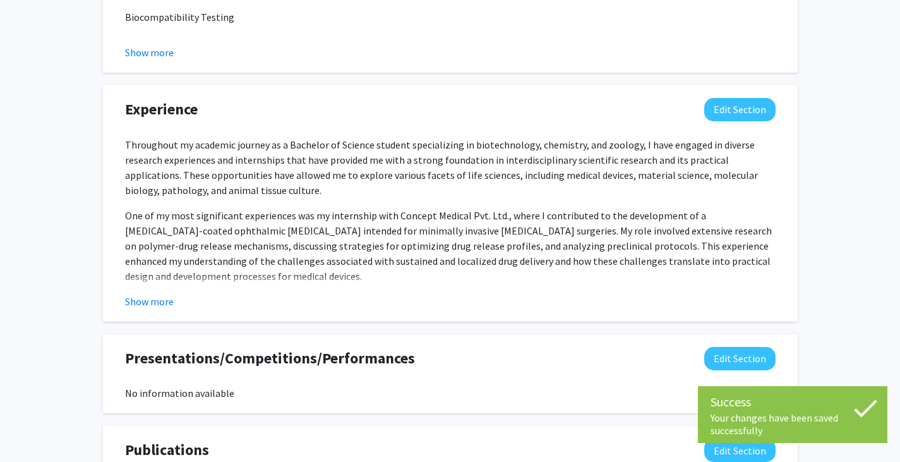
scroll to position [1137, 0]
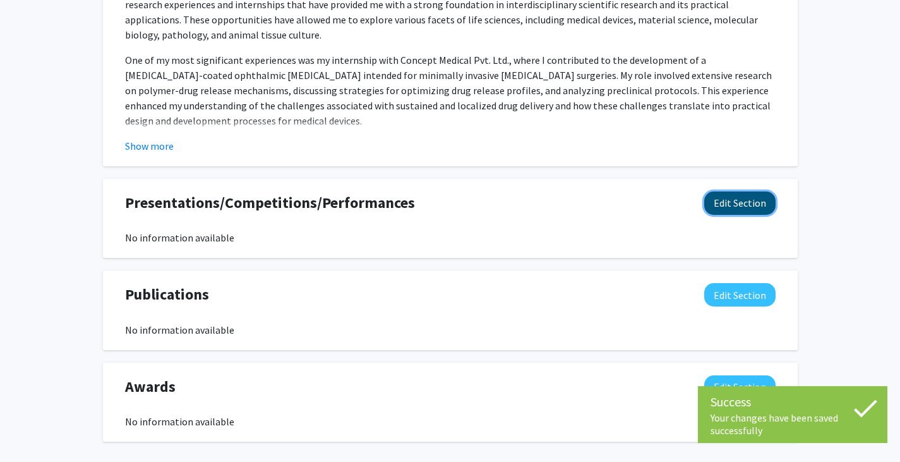
click at [731, 198] on button "Edit Section" at bounding box center [739, 202] width 71 height 23
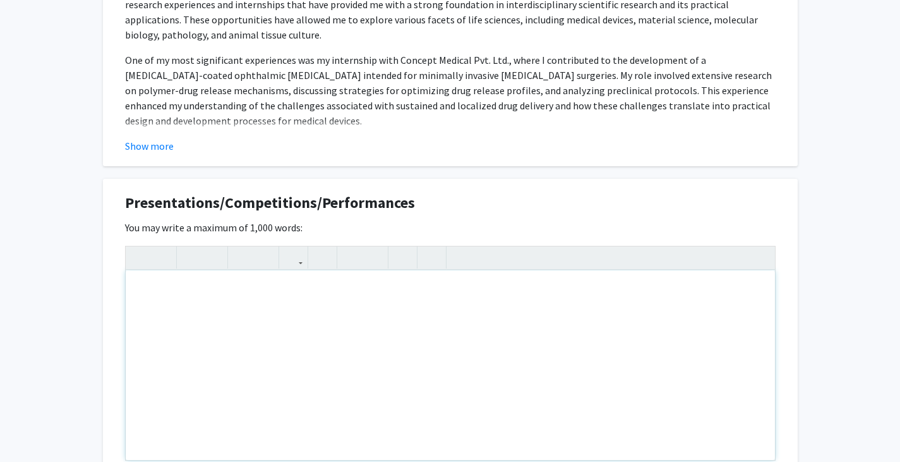
click at [207, 306] on div "Note to users with screen readers: Please deactivate our accessibility plugin f…" at bounding box center [450, 364] width 649 height 189
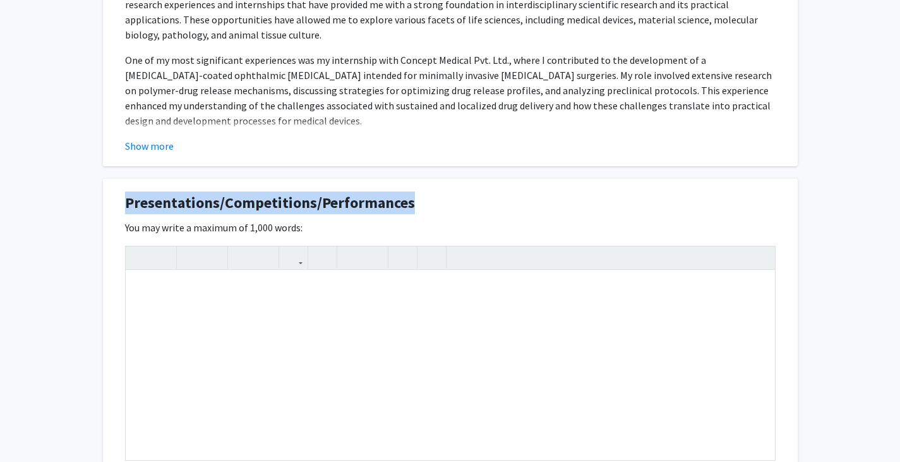
drag, startPoint x: 126, startPoint y: 203, endPoint x: 409, endPoint y: 203, distance: 283.0
click at [409, 203] on span "Presentations/Competitions/Performances" at bounding box center [270, 202] width 290 height 23
copy span "Presentations/Competitions/Performances"
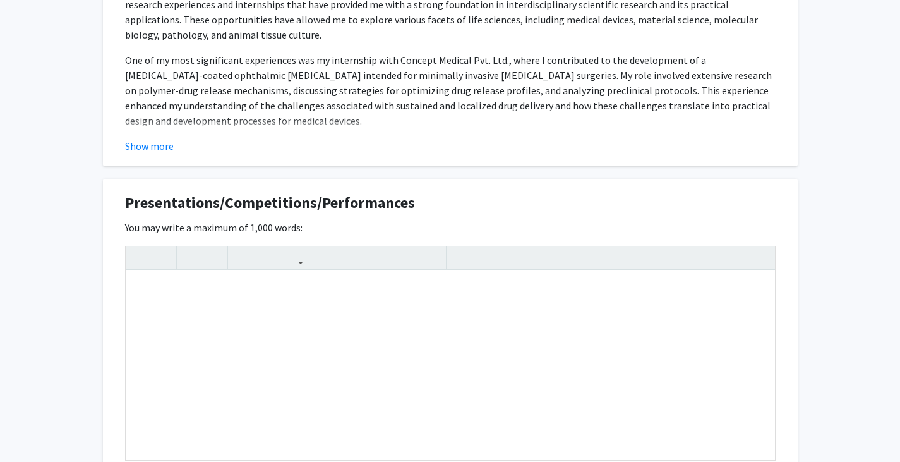
click at [447, 211] on div "Presentations/Competitions/Performances Edit Section" at bounding box center [450, 205] width 669 height 29
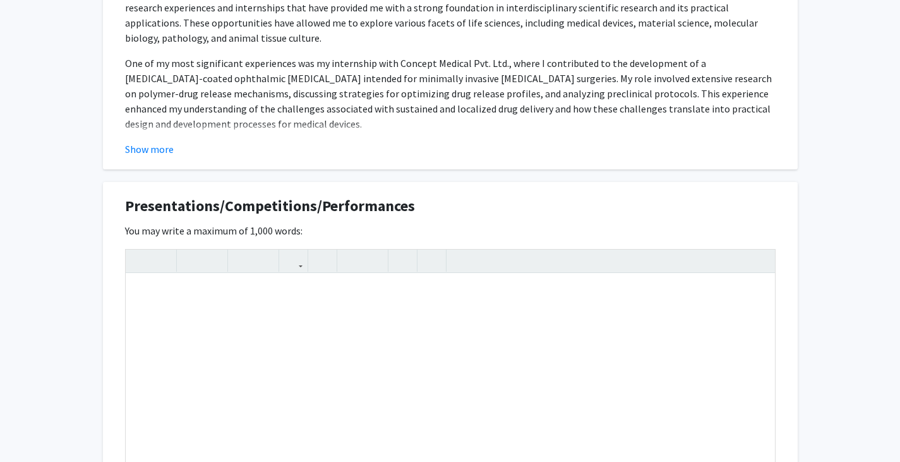
scroll to position [1155, 0]
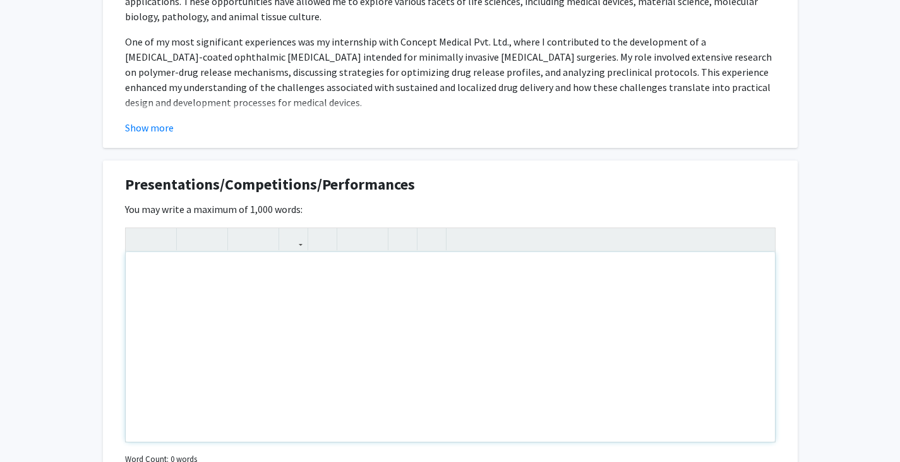
click at [239, 265] on div "Note to users with screen readers: Please deactivate our accessibility plugin f…" at bounding box center [450, 346] width 649 height 189
paste div "Note to users with screen readers: Please deactivate our accessibility plugin f…"
type textarea "<p>Presentations </p><p>I had the opportunity to present my research at the DST…"
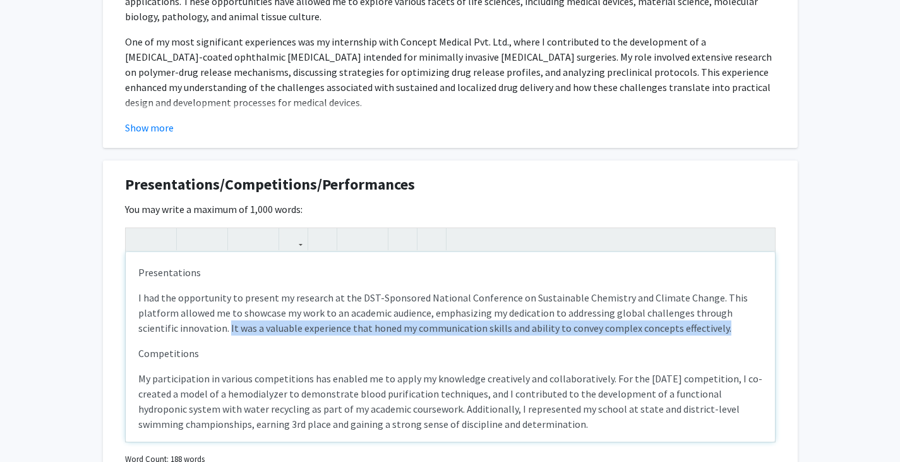
drag, startPoint x: 227, startPoint y: 331, endPoint x: 735, endPoint y: 321, distance: 507.3
click at [735, 321] on p "I had the opportunity to present my research at the DST-Sponsored National Conf…" at bounding box center [450, 312] width 624 height 45
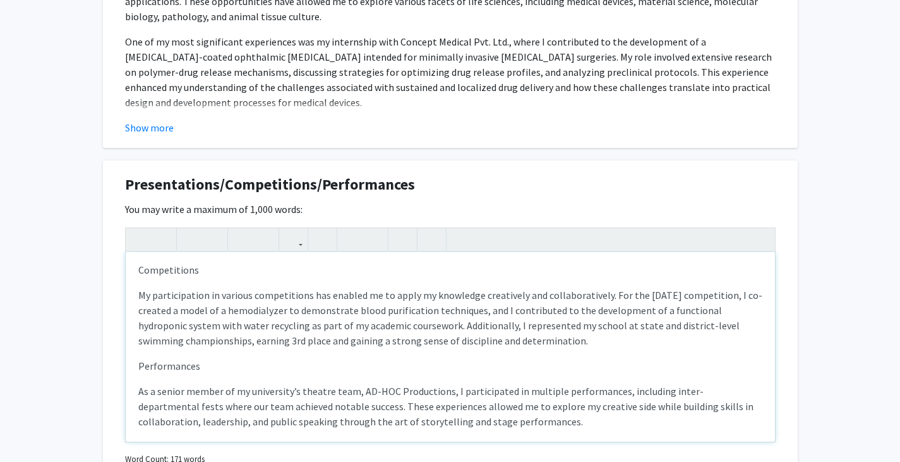
scroll to position [93, 0]
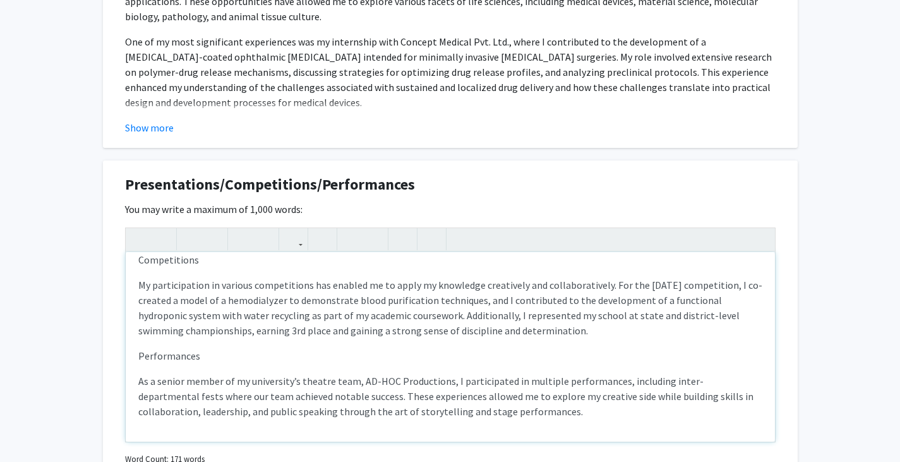
click at [184, 383] on p "As a senior member of my university’s theatre team, AD-HOC Productions, I parti…" at bounding box center [450, 395] width 624 height 45
type textarea "<l>Ipsumdolorsit </a><c>A eli sed doeiusmodte in utlabor et dolorema al eni ADM…"
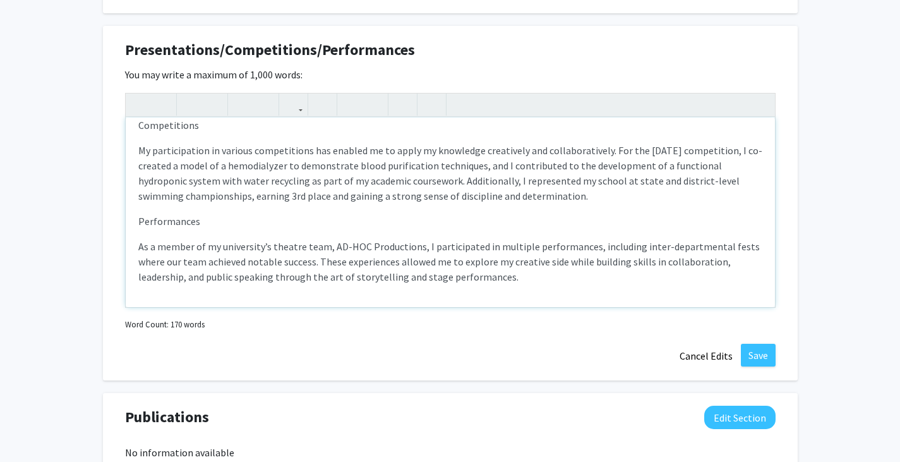
scroll to position [1281, 0]
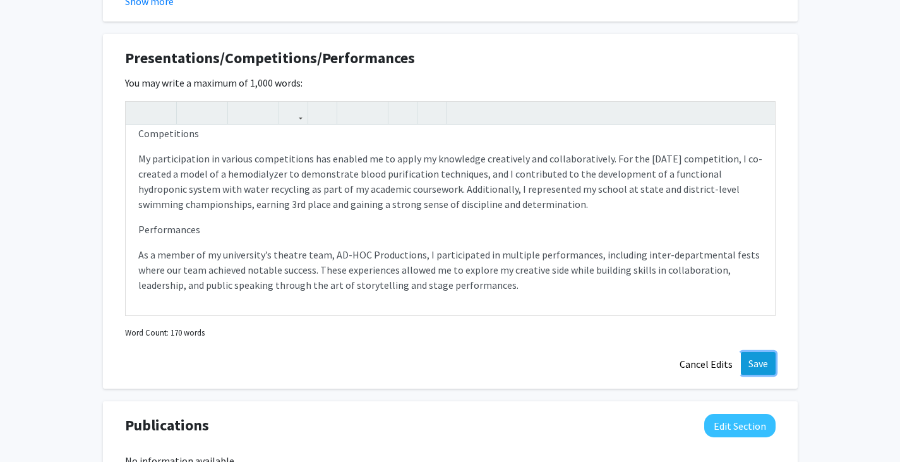
click at [753, 359] on button "Save" at bounding box center [758, 363] width 35 height 23
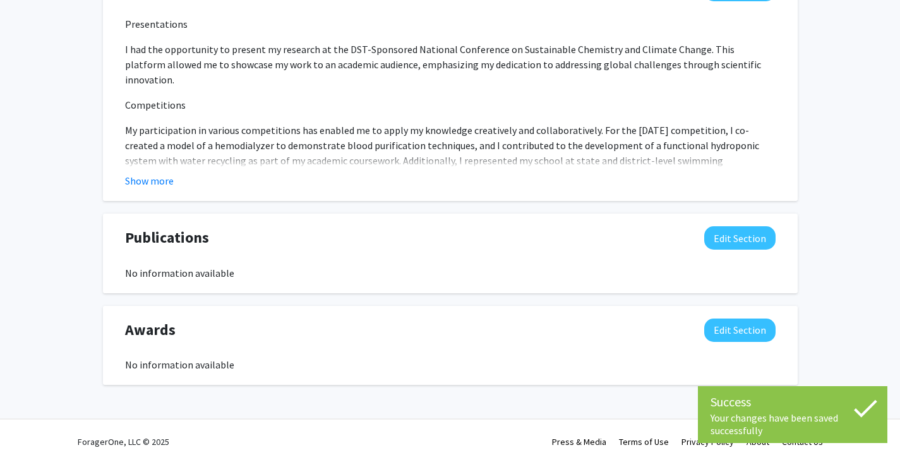
scroll to position [1352, 0]
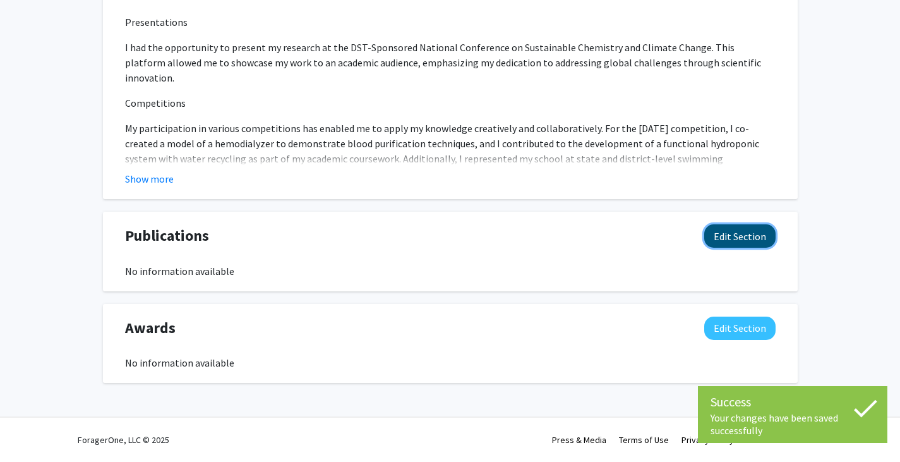
click at [743, 237] on button "Edit Section" at bounding box center [739, 235] width 71 height 23
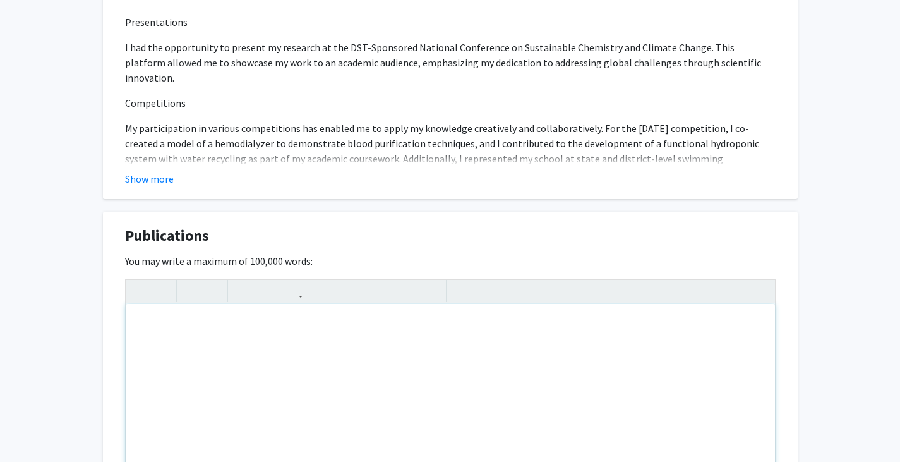
click at [212, 304] on div "Note to users with screen readers: Please deactivate our accessibility plugin f…" at bounding box center [450, 398] width 649 height 189
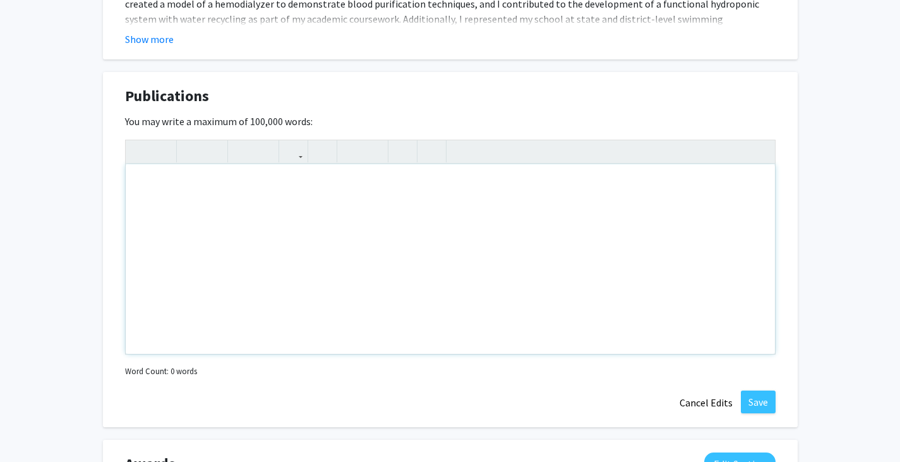
scroll to position [1542, 0]
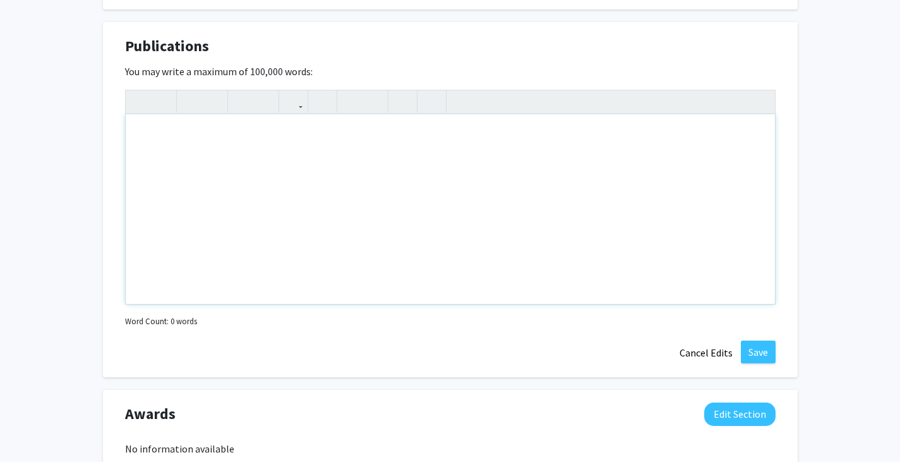
click at [228, 188] on div "Note to users with screen readers: Please deactivate our accessibility plugin f…" at bounding box center [450, 208] width 649 height 189
paste div "Note to users with screen readers: Please deactivate our accessibility plugin f…"
type textarea "<p>D. Doctor et al. “Anticorrosive studies of Chitosan/TiO₂/g-C₃N₄ composite on…"
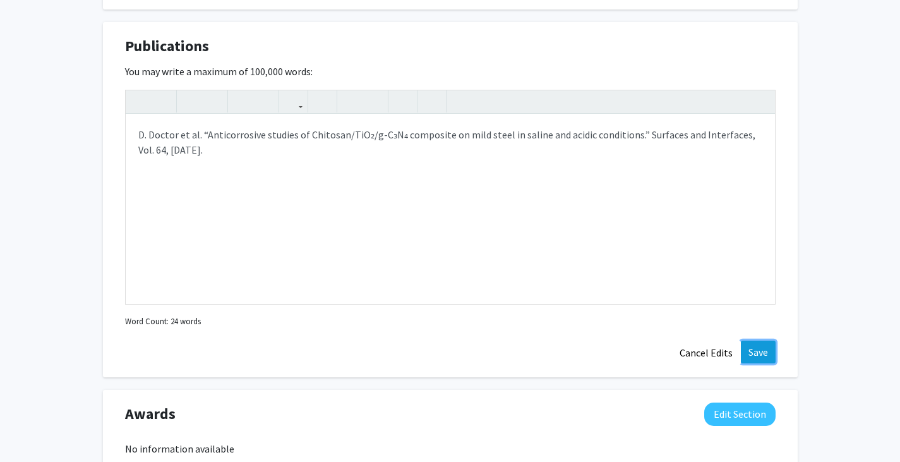
click at [762, 354] on button "Save" at bounding box center [758, 351] width 35 height 23
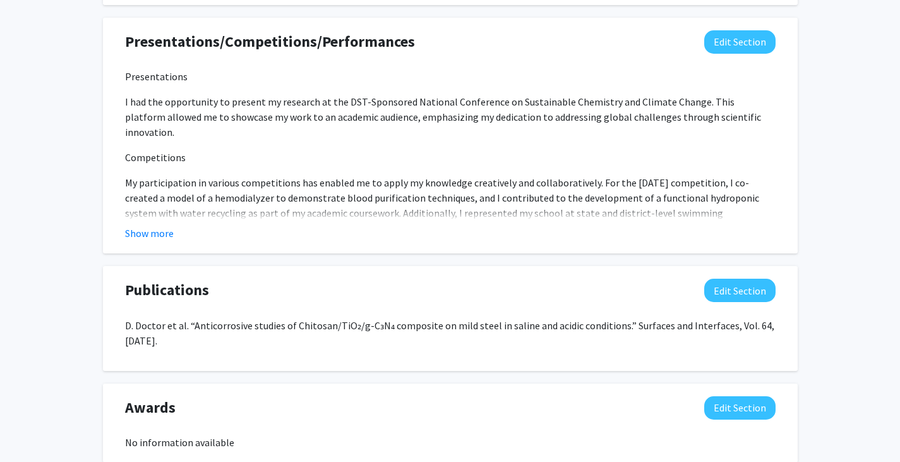
scroll to position [1377, 0]
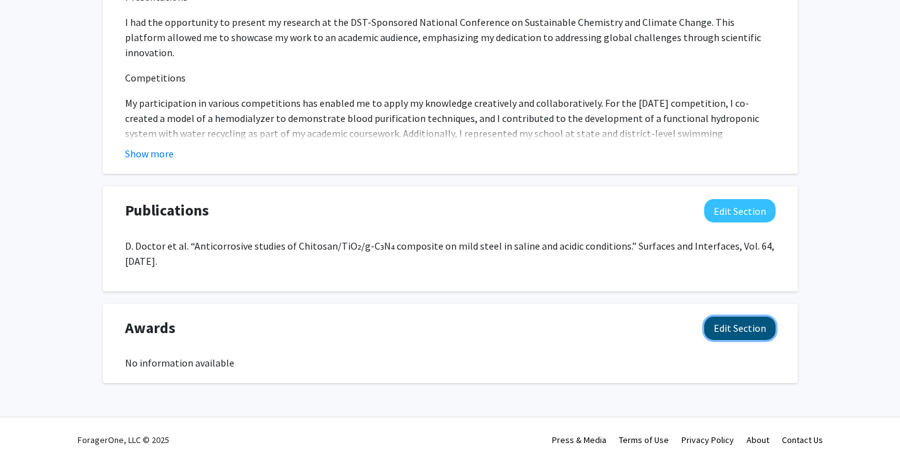
click at [747, 332] on button "Edit Section" at bounding box center [739, 327] width 71 height 23
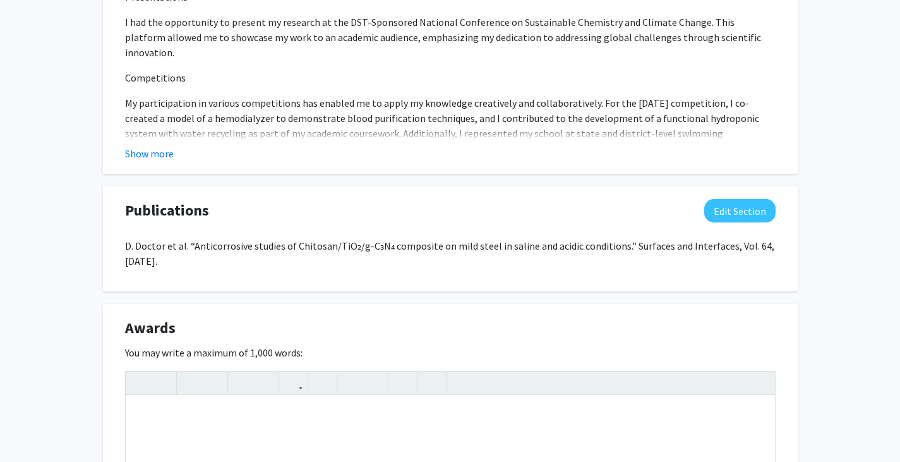
drag, startPoint x: 178, startPoint y: 325, endPoint x: 179, endPoint y: 336, distance: 10.8
click at [179, 336] on div "Awards Edit Section" at bounding box center [450, 330] width 669 height 29
click at [185, 327] on div "Awards Edit Section" at bounding box center [450, 330] width 669 height 29
drag, startPoint x: 128, startPoint y: 325, endPoint x: 174, endPoint y: 327, distance: 46.1
click at [174, 327] on span "Awards" at bounding box center [150, 327] width 51 height 23
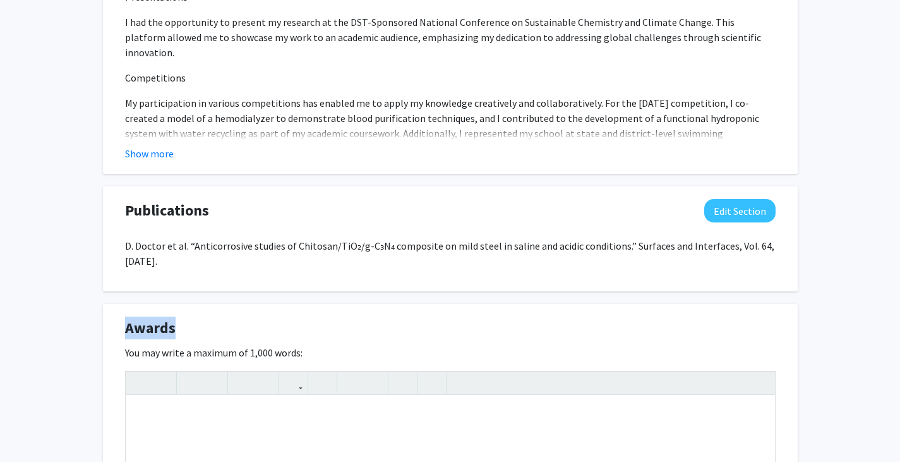
copy span "Awards"
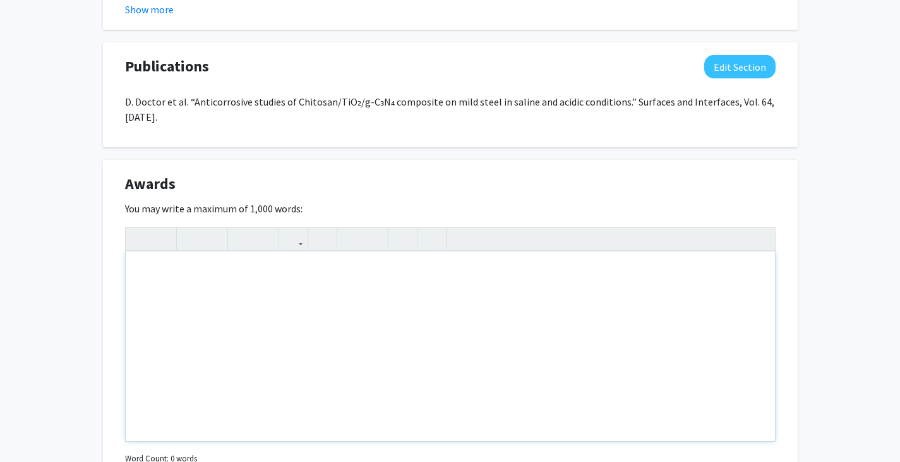
scroll to position [1653, 0]
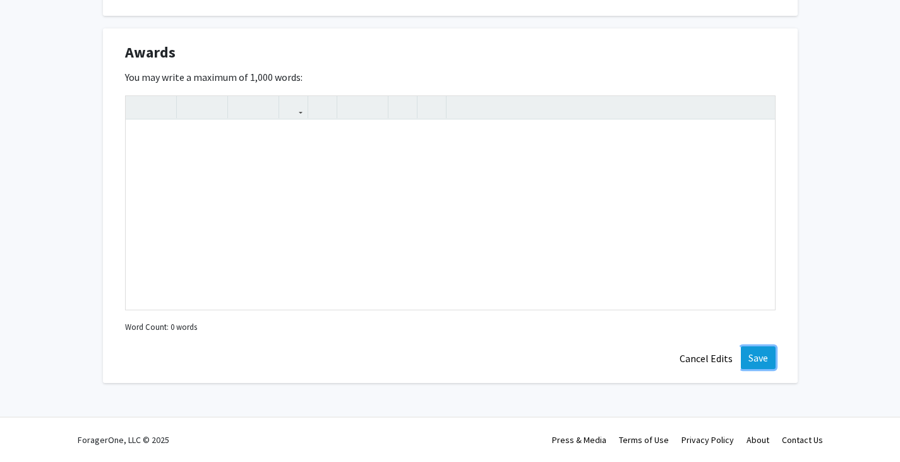
click at [755, 356] on button "Save" at bounding box center [758, 357] width 35 height 23
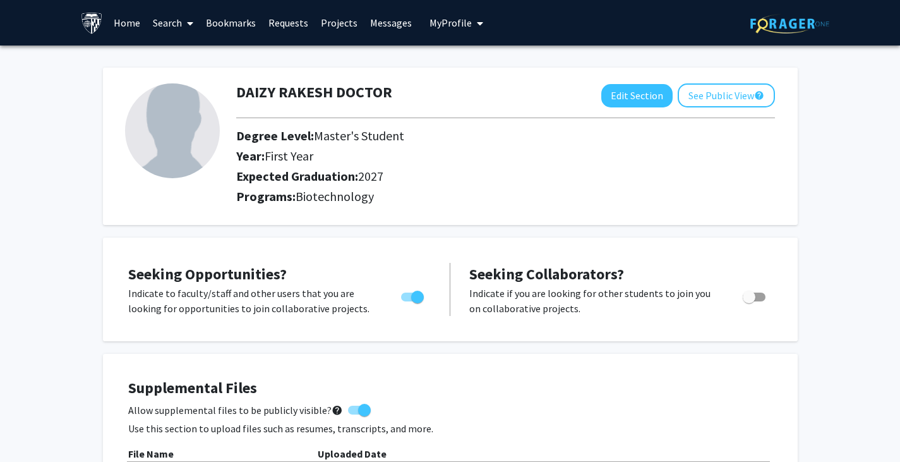
scroll to position [0, 0]
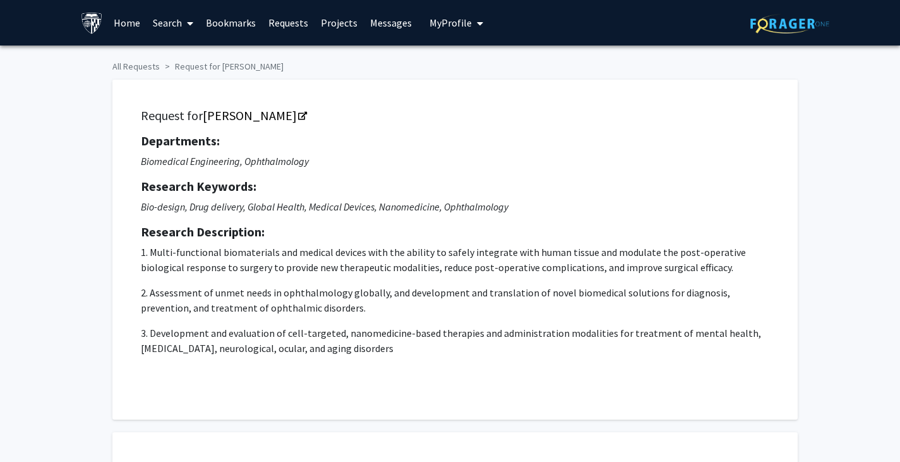
click at [248, 23] on link "Bookmarks" at bounding box center [231, 23] width 63 height 44
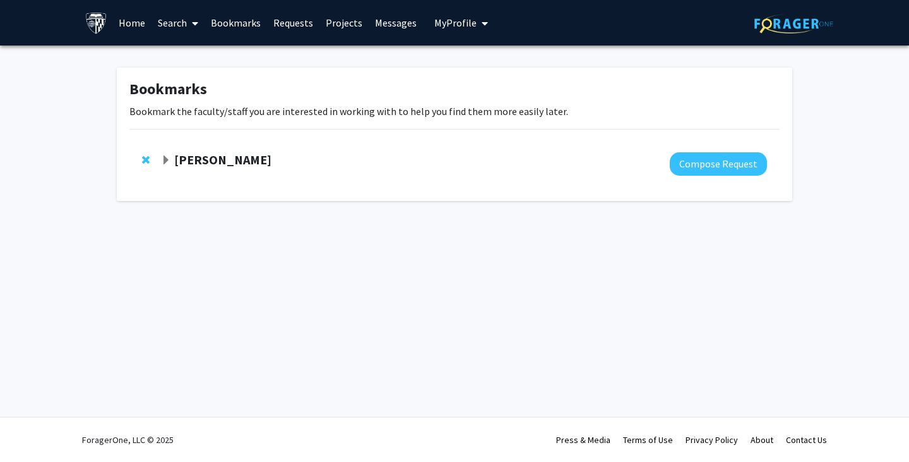
click at [167, 159] on span "Expand Kunal Parikh Bookmark" at bounding box center [166, 160] width 10 height 10
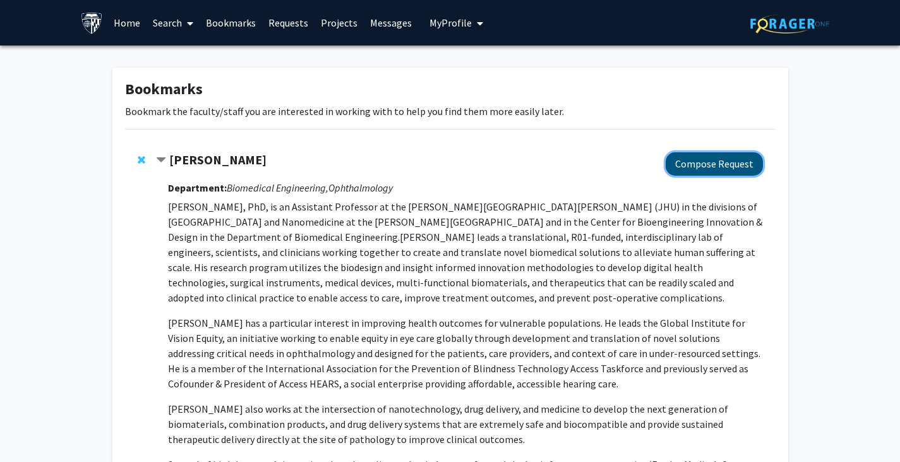
click at [721, 158] on button "Compose Request" at bounding box center [714, 163] width 97 height 23
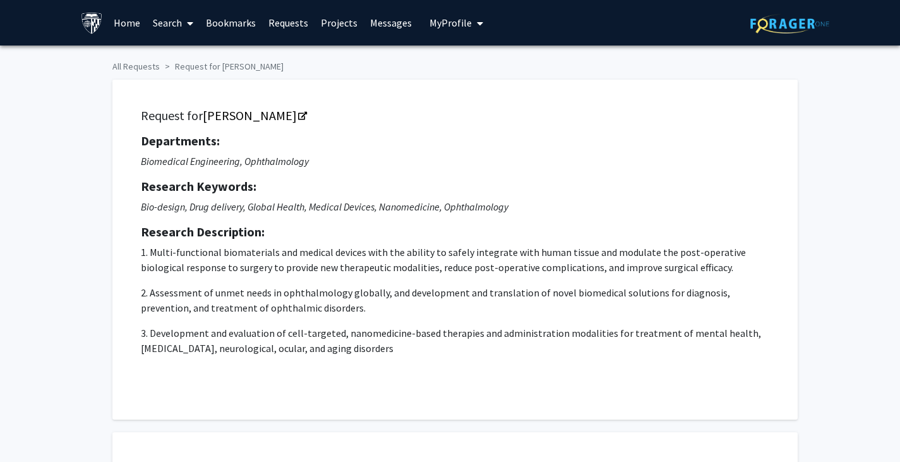
checkbox input "true"
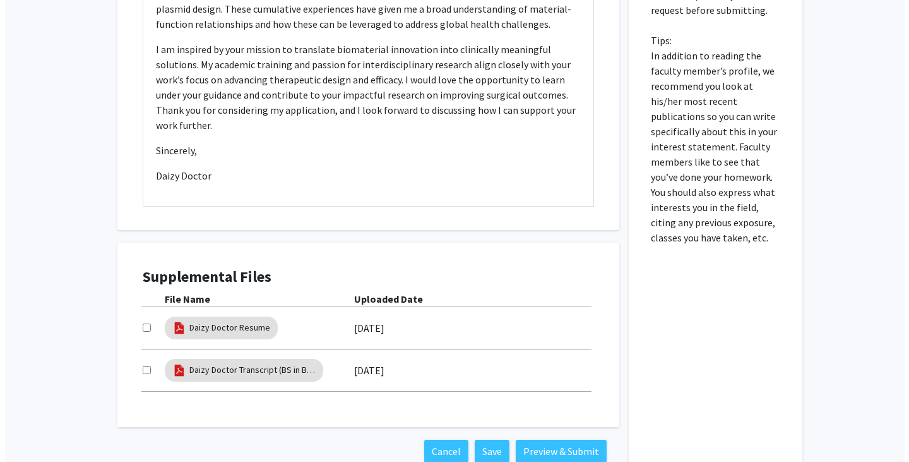
scroll to position [758, 0]
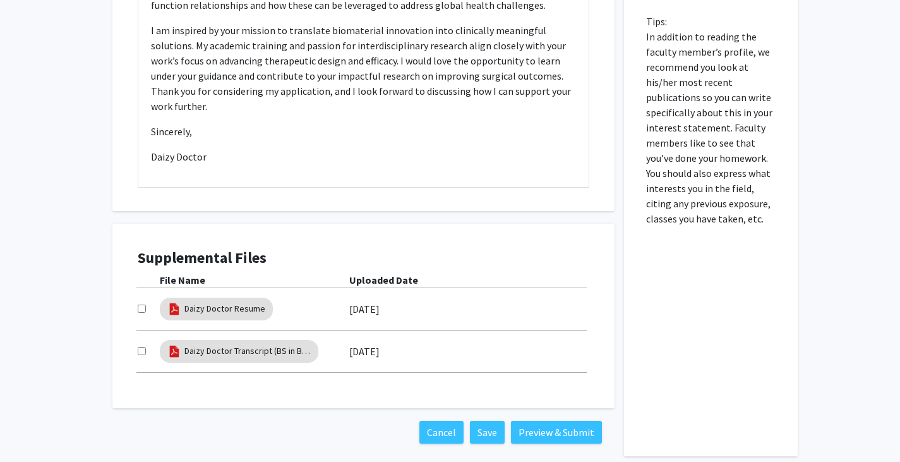
click at [138, 305] on input "checkbox" at bounding box center [142, 308] width 8 height 8
checkbox input "true"
click at [141, 349] on input "checkbox" at bounding box center [142, 351] width 8 height 8
checkbox input "true"
click at [266, 350] on link "Daizy Doctor Transcript (BS in Biotechnology, Chemistry, Zoology)" at bounding box center [247, 350] width 126 height 13
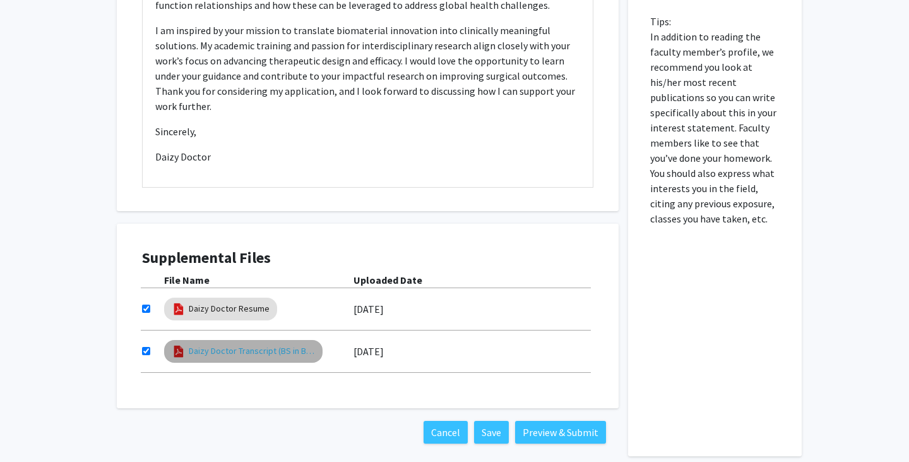
select select "custom"
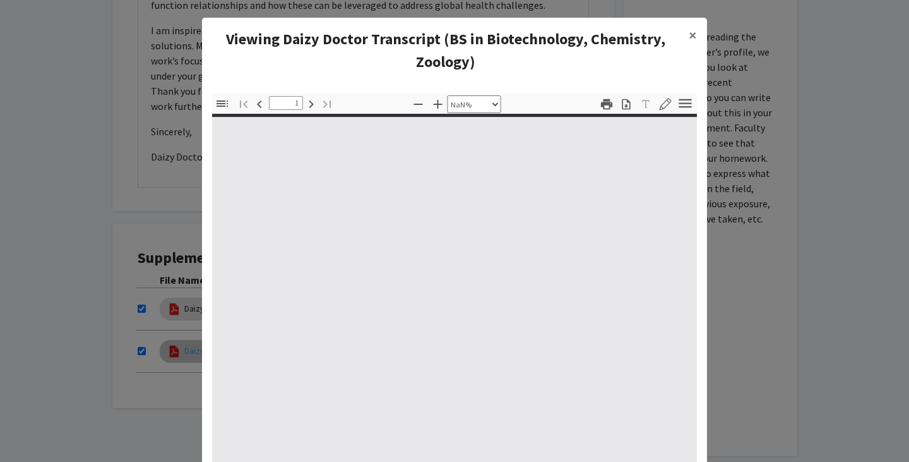
type input "0"
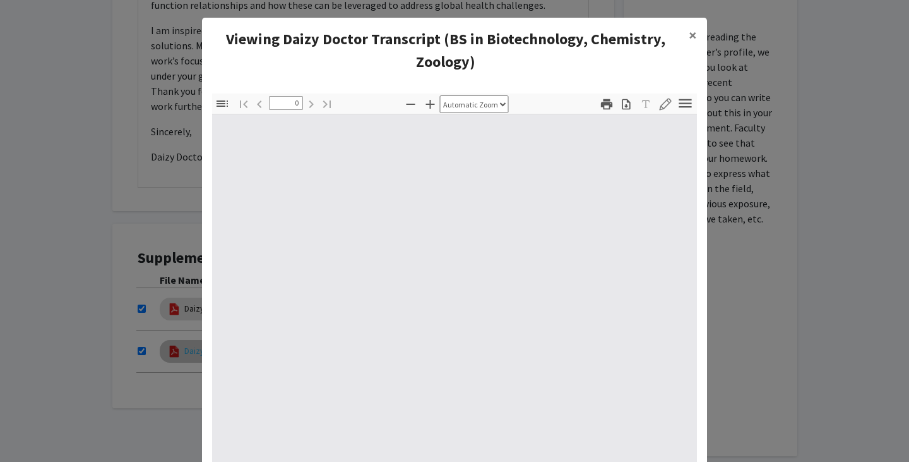
select select "custom"
type input "1"
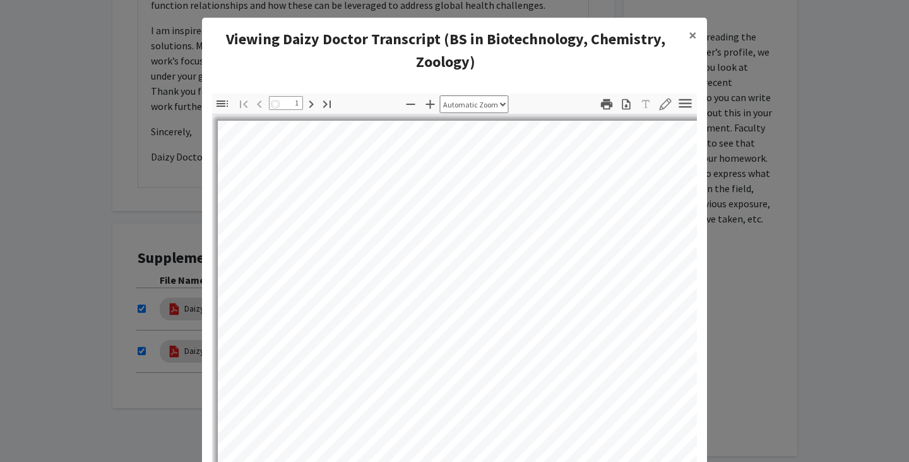
select select "auto"
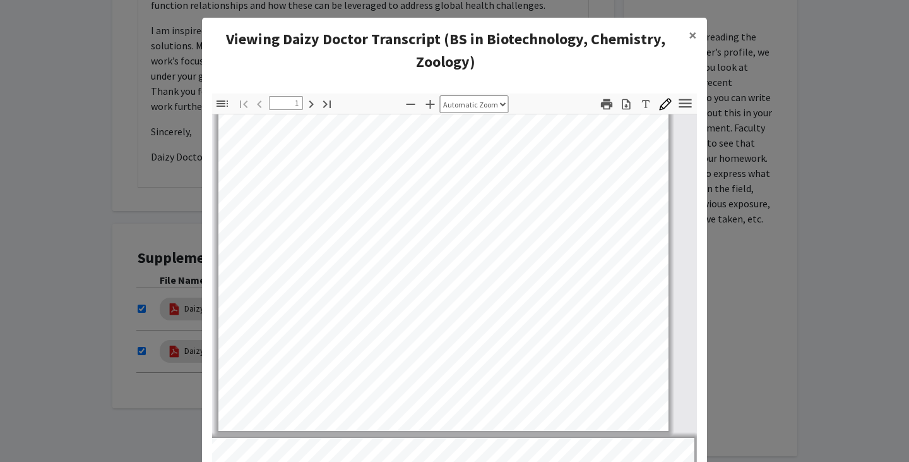
scroll to position [0, 11]
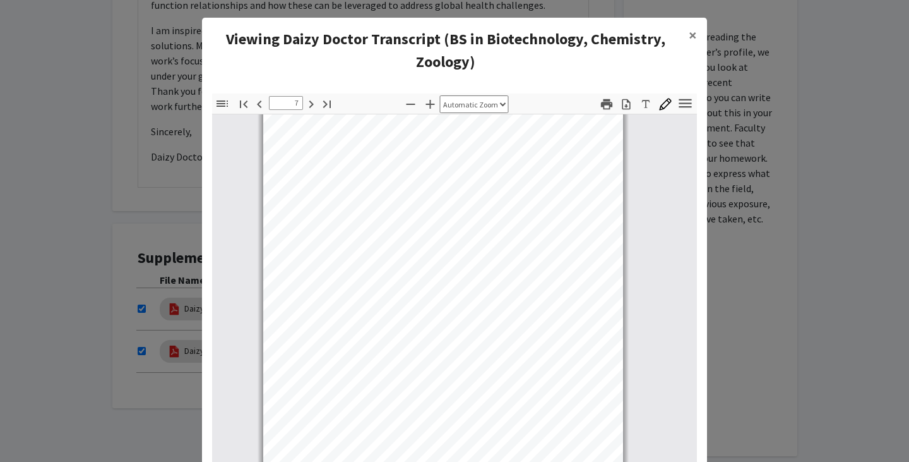
type input "1"
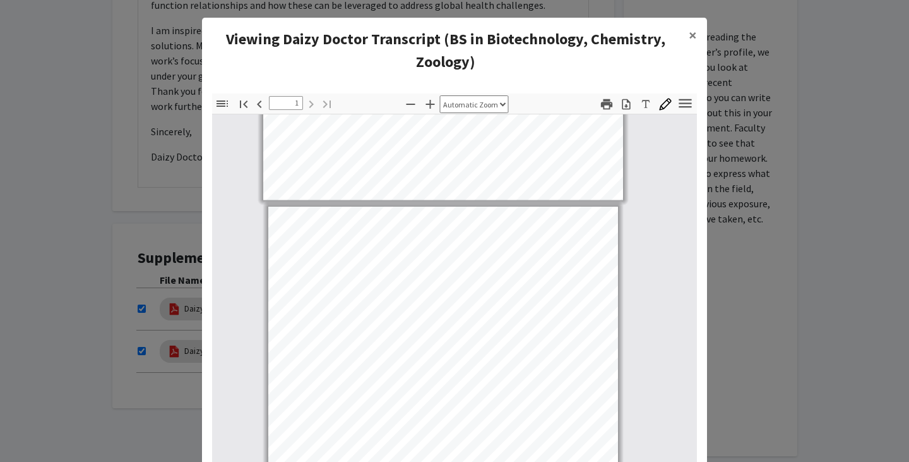
scroll to position [2787, 11]
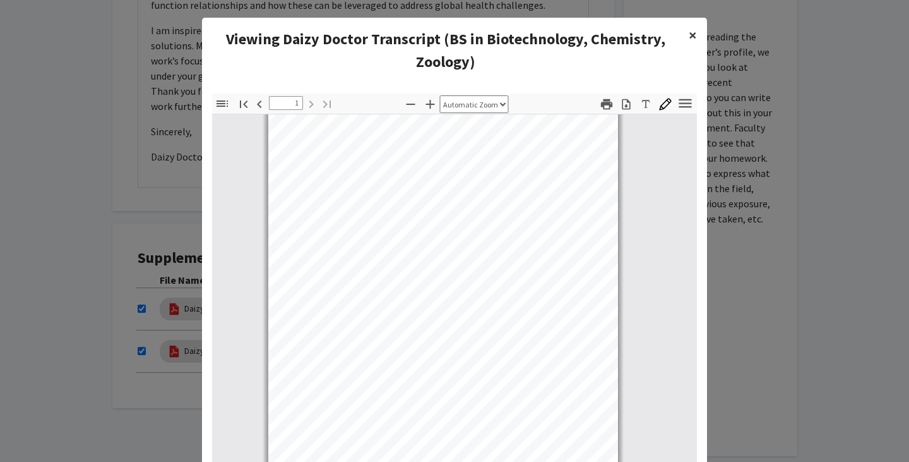
click at [689, 35] on span "×" at bounding box center [693, 35] width 8 height 20
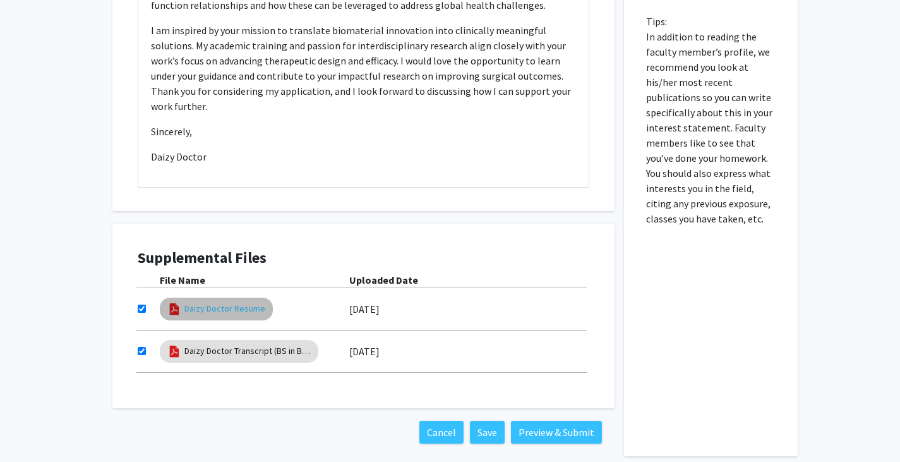
click at [226, 309] on link "Daizy Doctor Resume" at bounding box center [224, 308] width 81 height 13
select select "custom"
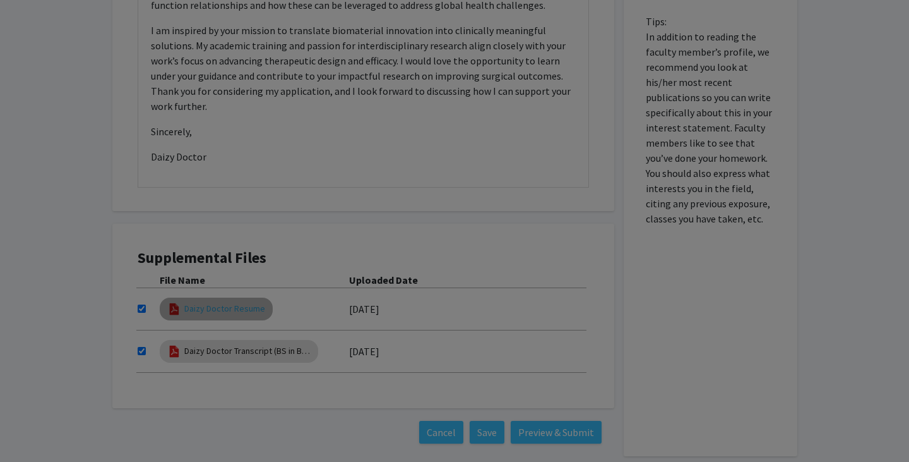
type input "0"
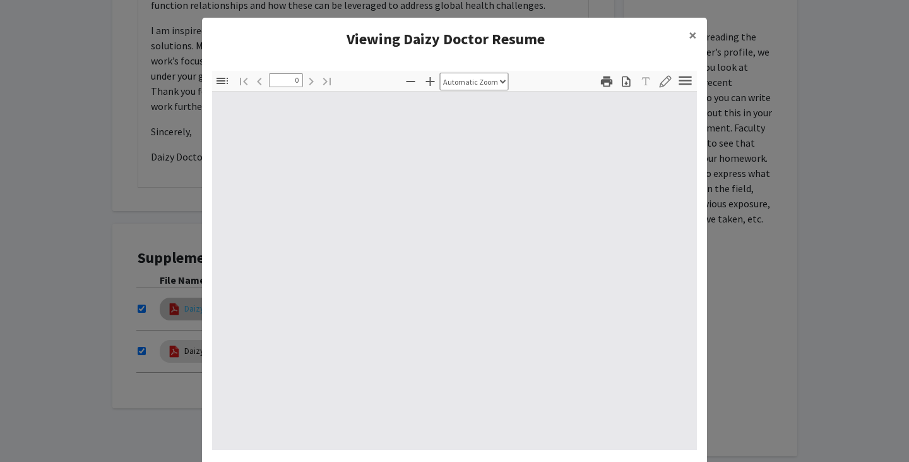
select select "custom"
type input "1"
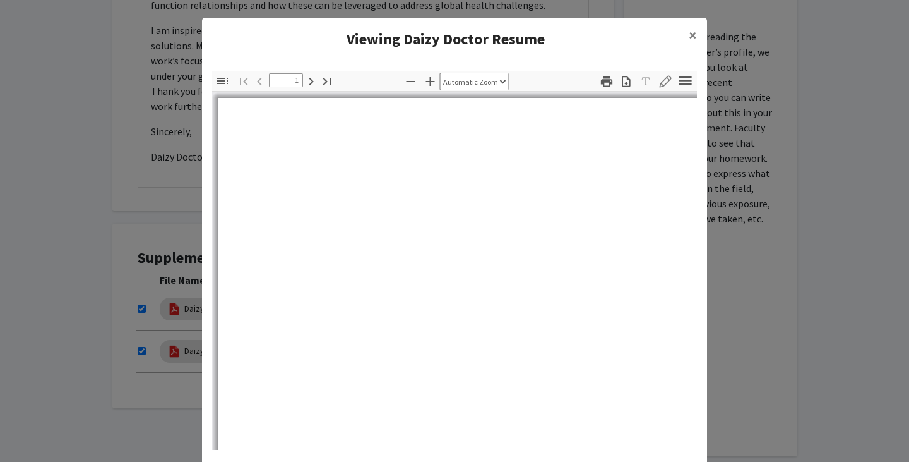
select select "auto"
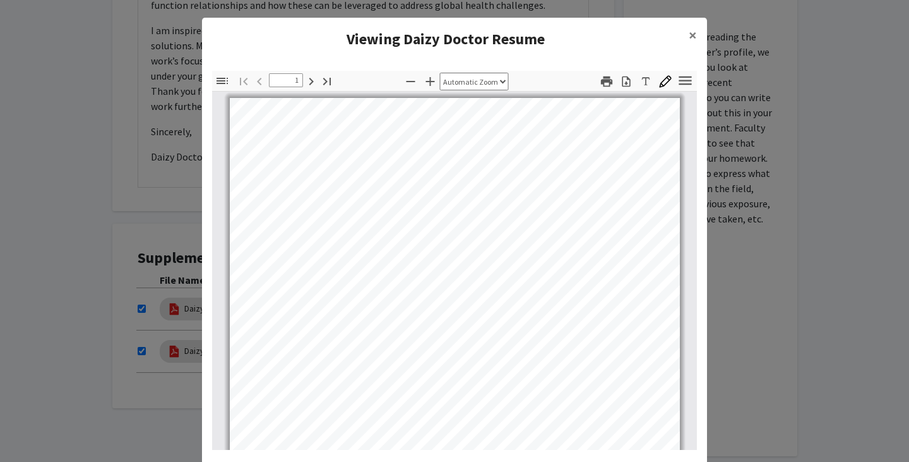
scroll to position [0, 0]
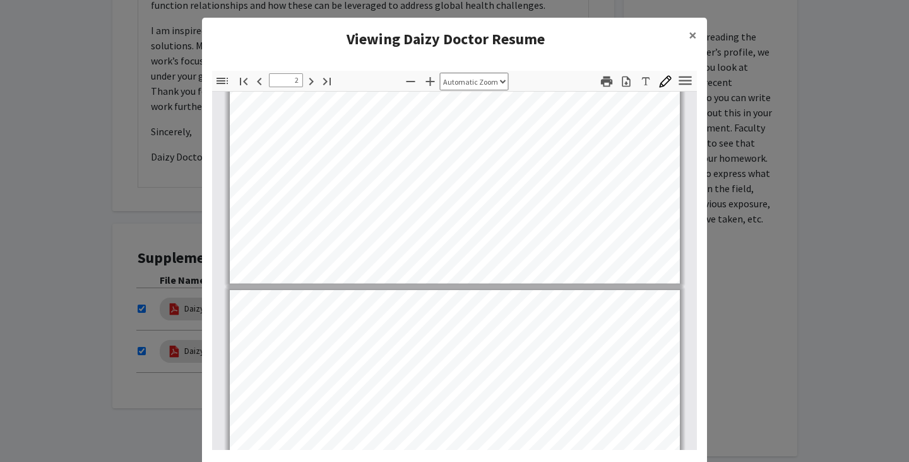
type input "1"
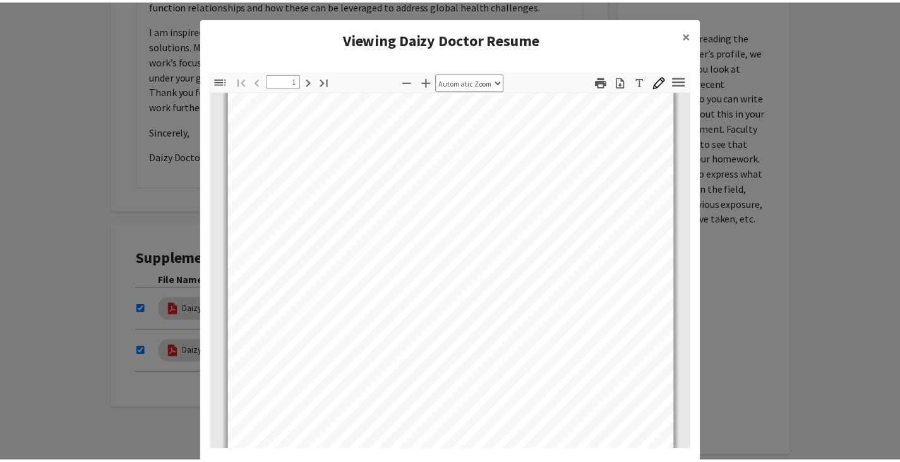
scroll to position [253, 0]
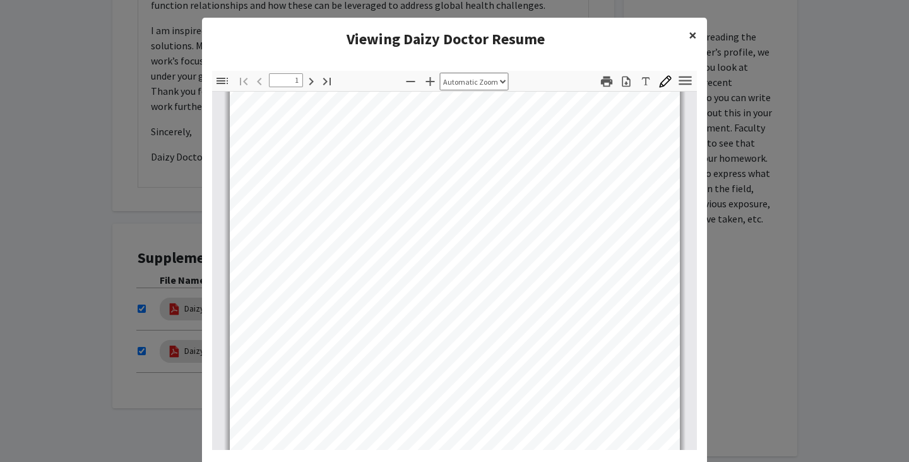
click at [689, 36] on span "×" at bounding box center [693, 35] width 8 height 20
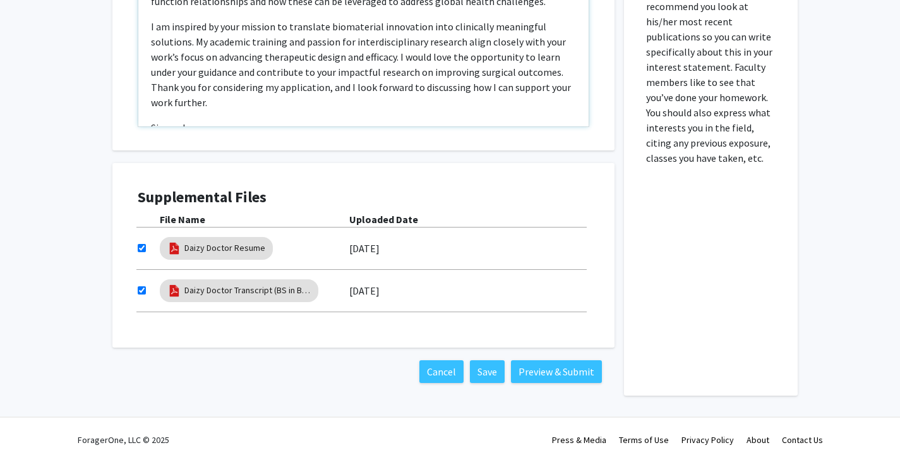
scroll to position [246, 0]
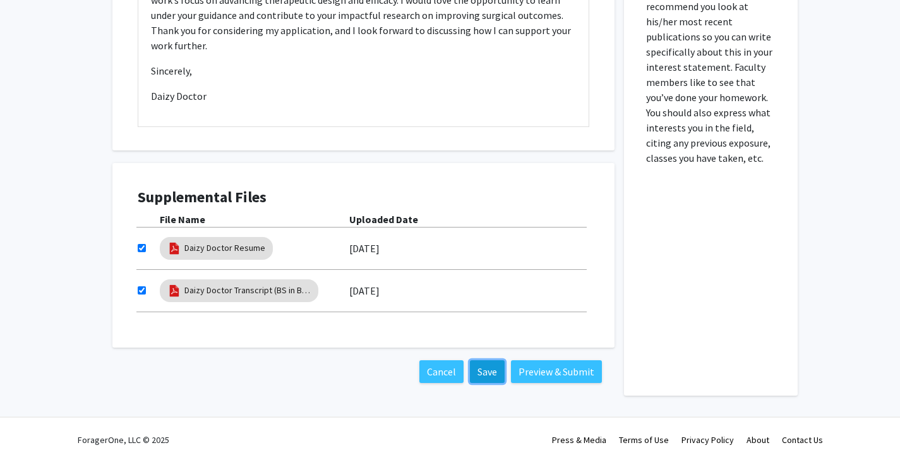
click at [483, 369] on button "Save" at bounding box center [487, 371] width 35 height 23
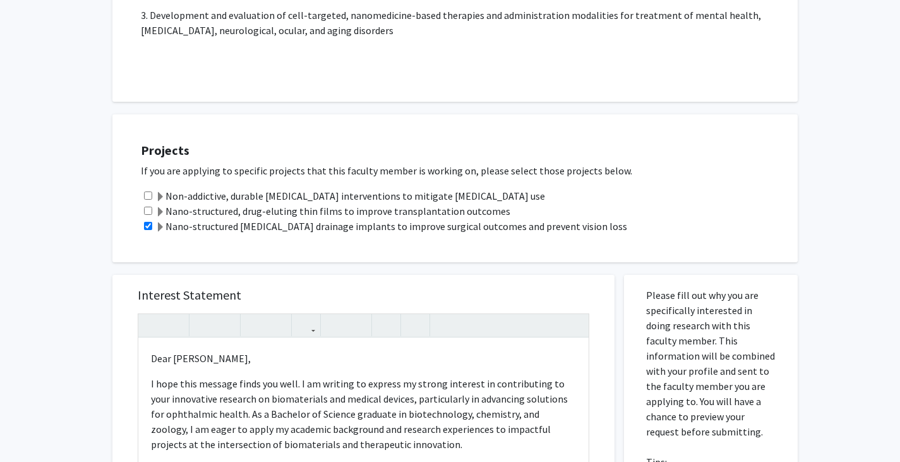
scroll to position [313, 0]
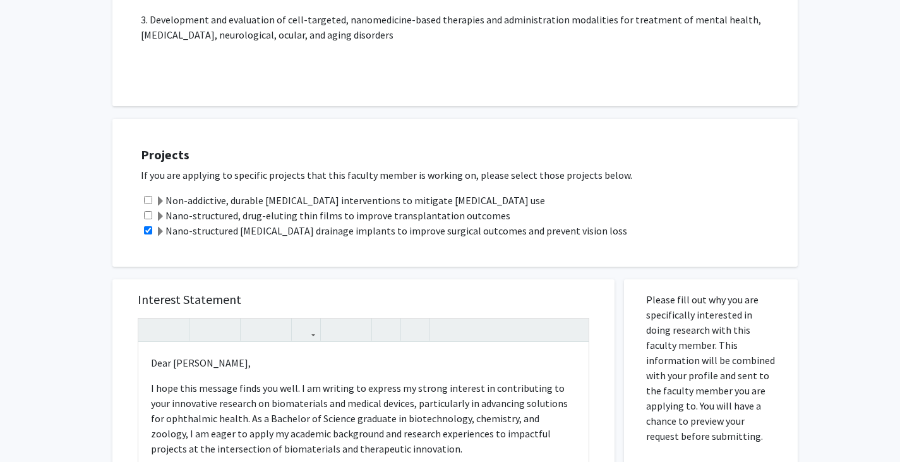
click at [145, 212] on input "checkbox" at bounding box center [148, 215] width 8 height 8
checkbox input "true"
click at [158, 198] on span at bounding box center [160, 201] width 10 height 10
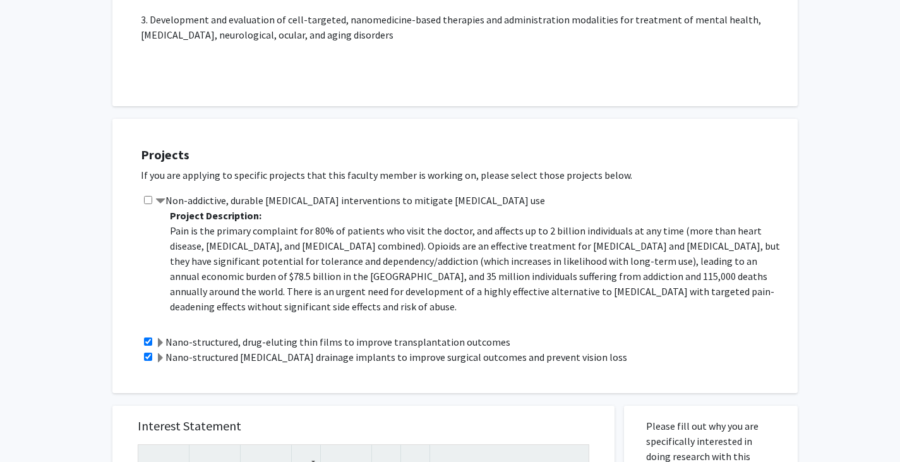
click at [157, 338] on span at bounding box center [160, 343] width 10 height 10
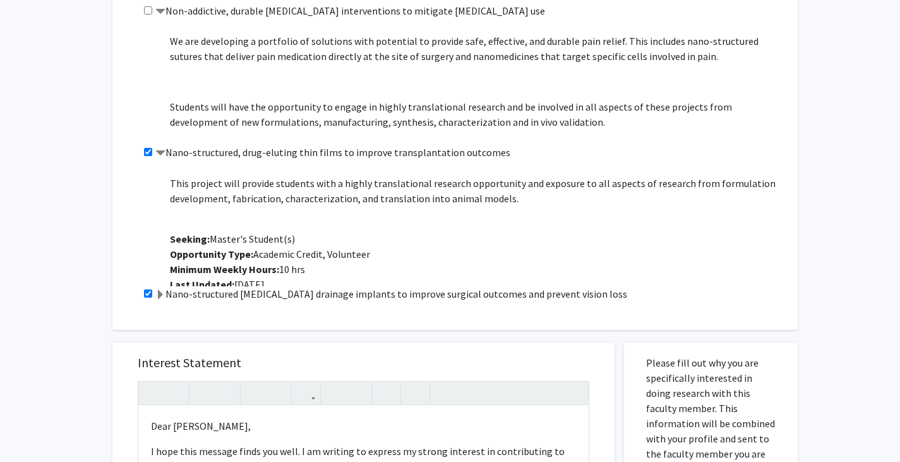
scroll to position [273, 0]
click at [51, 217] on div "All Requests Request for [PERSON_NAME] Request for [PERSON_NAME] Departments: B…" at bounding box center [450, 267] width 900 height 1449
click at [488, 259] on p "Project Description: [MEDICAL_DATA] is the gold standard therapeutic option for…" at bounding box center [477, 89] width 615 height 404
click at [688, 309] on div "Projects If you are applying to specific projects that this faculty member is w…" at bounding box center [462, 129] width 669 height 369
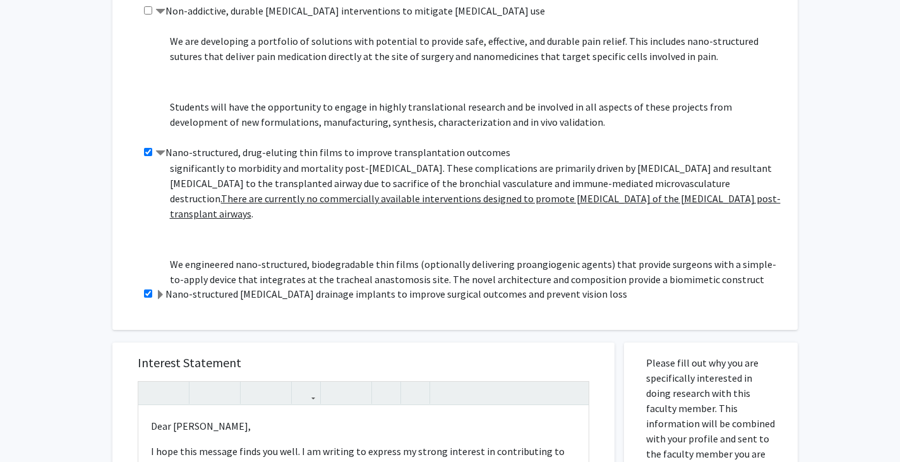
scroll to position [126, 0]
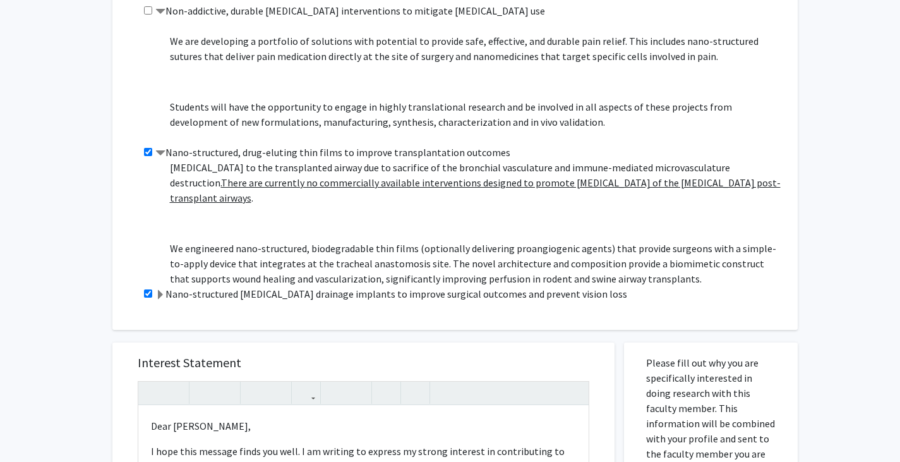
click at [159, 153] on span at bounding box center [160, 153] width 10 height 10
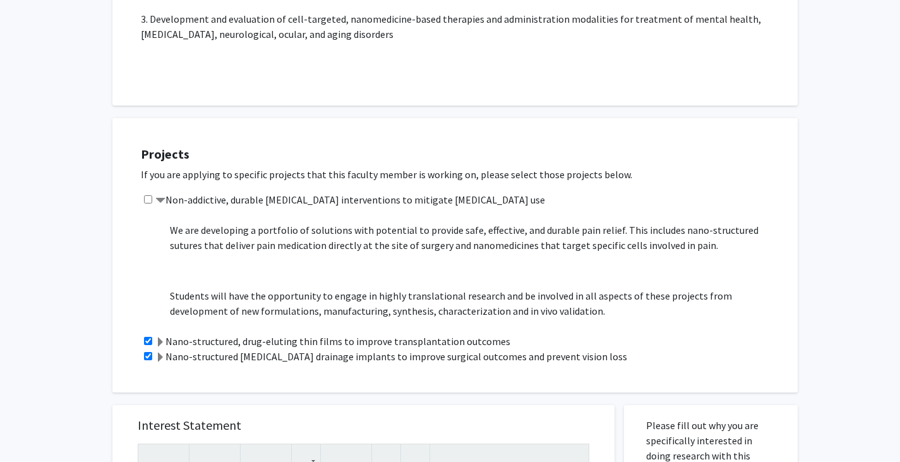
scroll to position [313, 0]
click at [159, 198] on span at bounding box center [160, 201] width 10 height 10
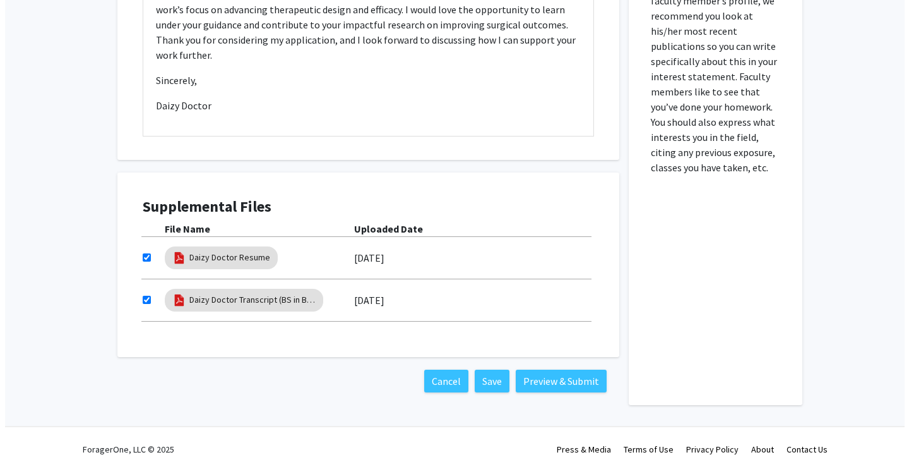
scroll to position [819, 0]
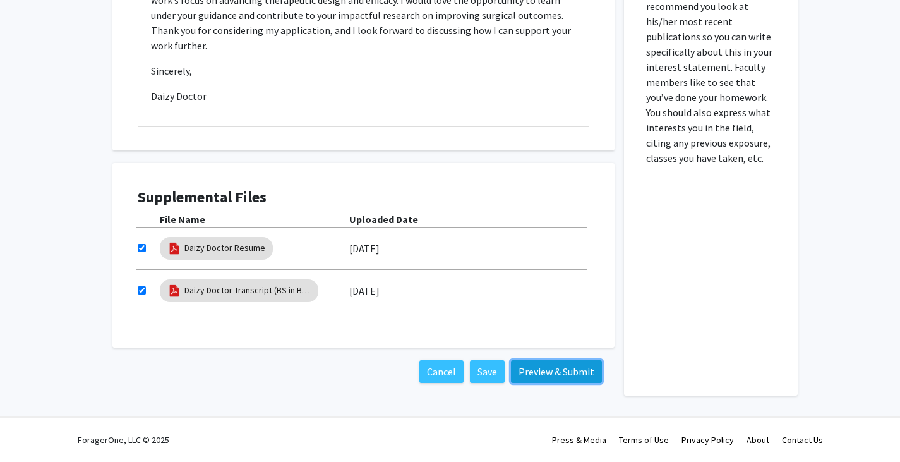
click at [559, 368] on button "Preview & Submit" at bounding box center [556, 371] width 91 height 23
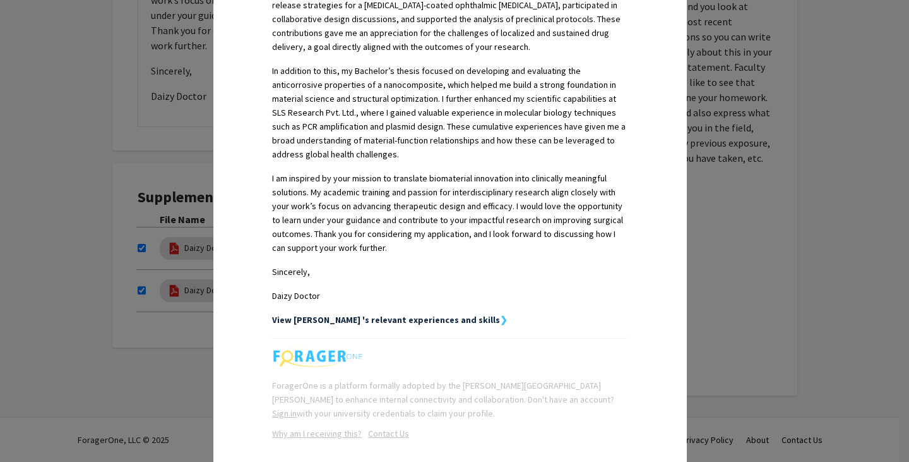
scroll to position [592, 0]
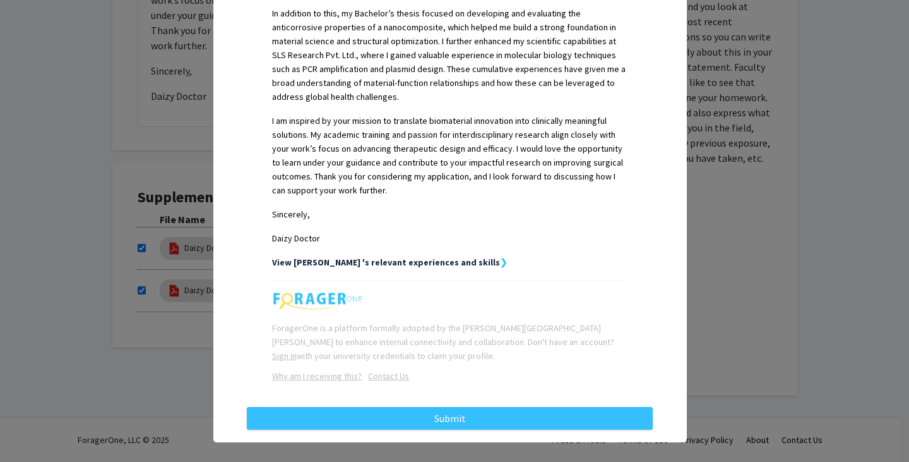
click at [500, 256] on strong "❯" at bounding box center [504, 261] width 8 height 11
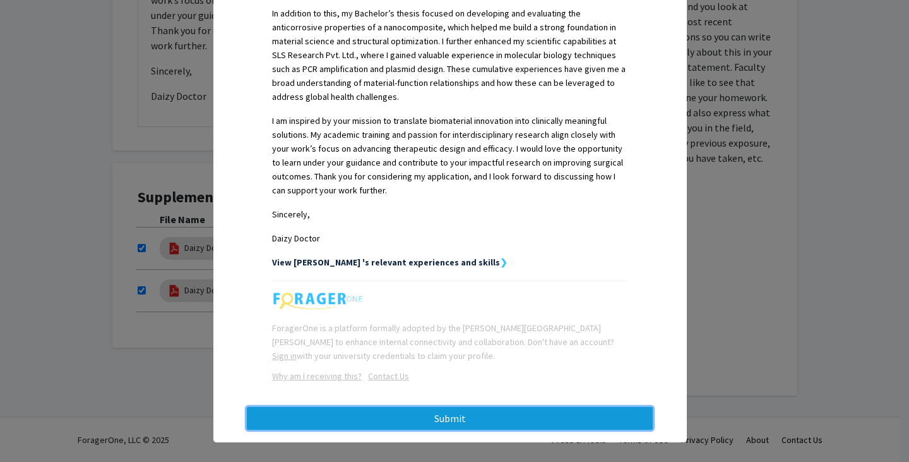
click at [445, 412] on button "Submit" at bounding box center [450, 418] width 406 height 23
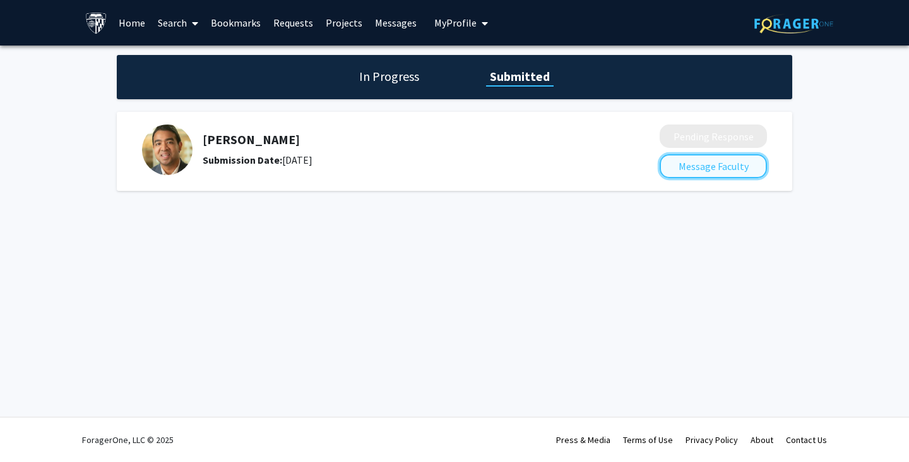
click at [692, 170] on button "Message Faculty" at bounding box center [713, 166] width 107 height 24
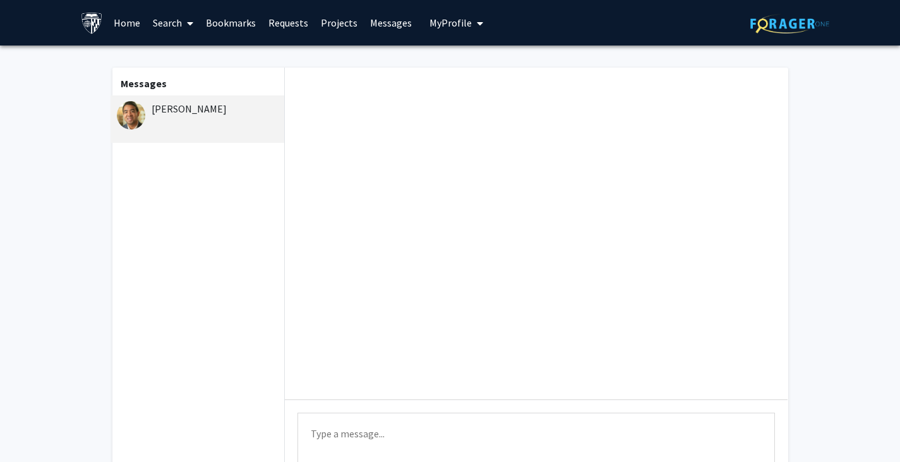
click at [279, 24] on link "Requests" at bounding box center [288, 23] width 52 height 44
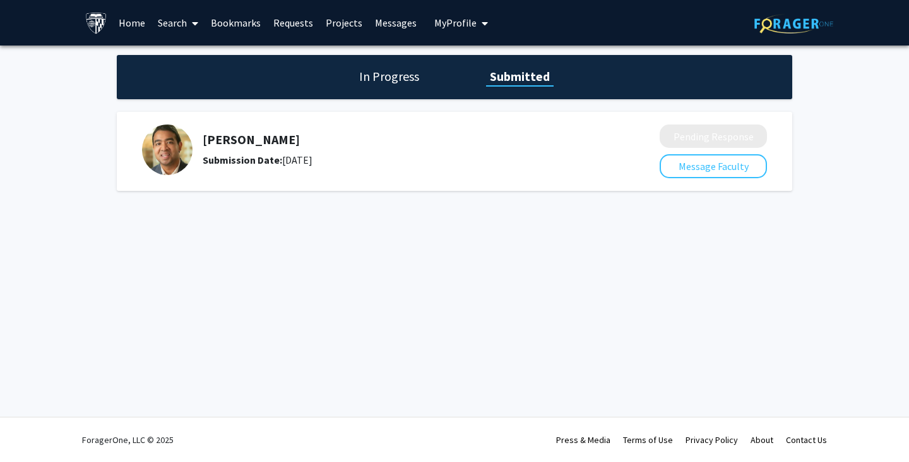
click at [366, 77] on h1 "In Progress" at bounding box center [390, 77] width 68 height 18
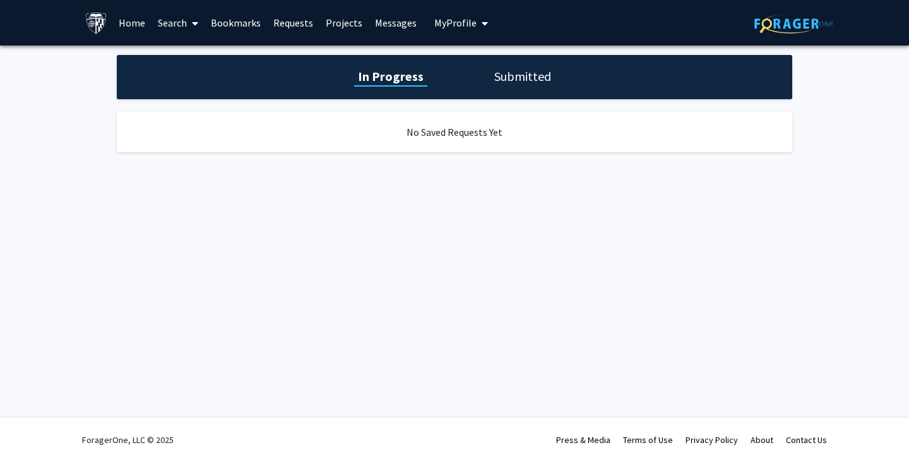
click at [504, 73] on h1 "Submitted" at bounding box center [523, 77] width 64 height 18
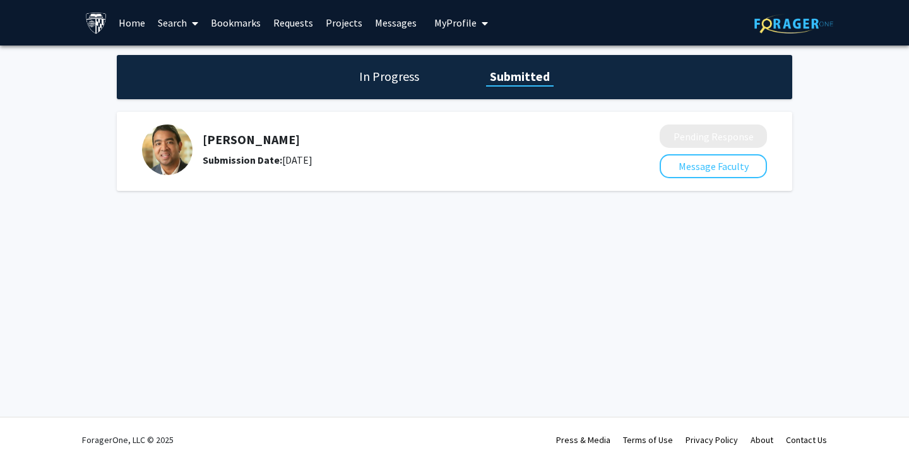
click at [294, 20] on link "Requests" at bounding box center [293, 23] width 52 height 44
click at [397, 21] on link "Messages" at bounding box center [396, 23] width 54 height 44
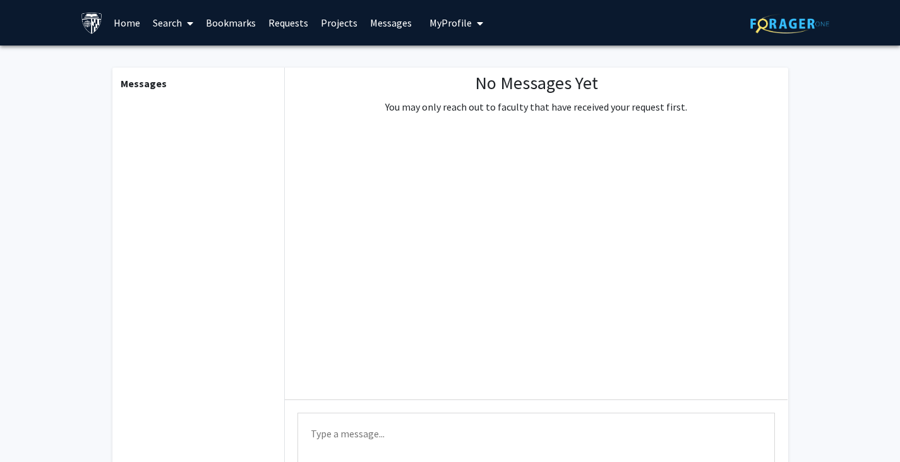
click at [235, 23] on link "Bookmarks" at bounding box center [231, 23] width 63 height 44
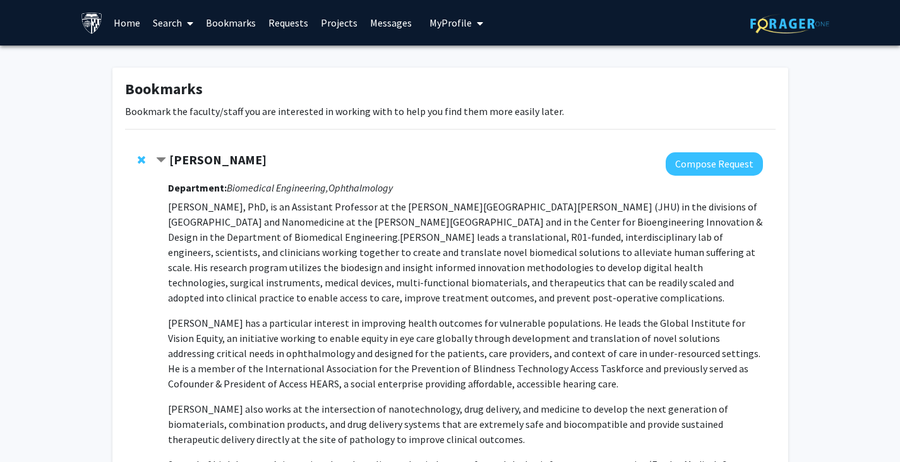
click at [291, 18] on link "Requests" at bounding box center [288, 23] width 52 height 44
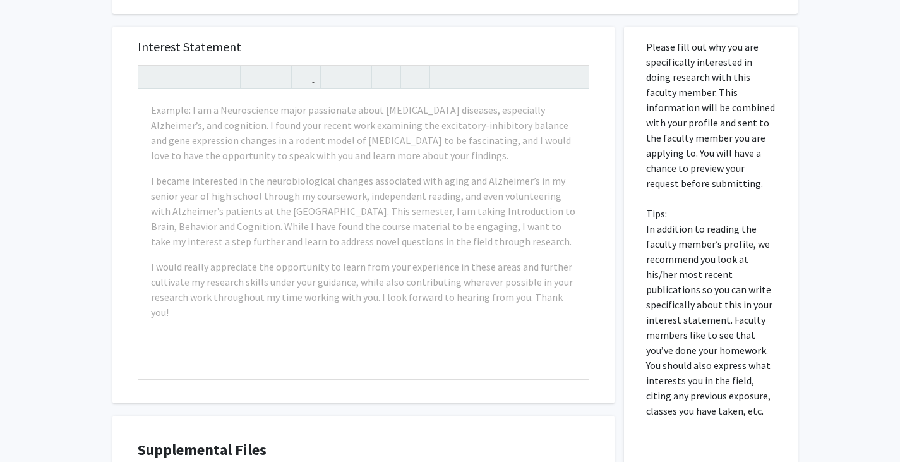
scroll to position [313, 0]
